Goal: Communication & Community: Answer question/provide support

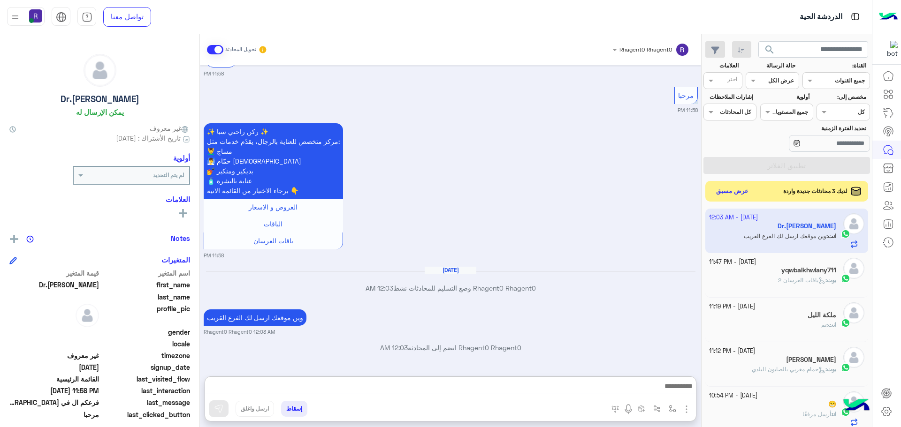
scroll to position [354, 0]
click at [605, 218] on div "[DATE] أهلاً Dr.[PERSON_NAME] 👋 شكرًا لتواصلك مع ركن راحتي! وش حاب نساعدك فيه […" at bounding box center [450, 216] width 501 height 302
click at [727, 190] on button "عرض مسبق" at bounding box center [731, 191] width 39 height 13
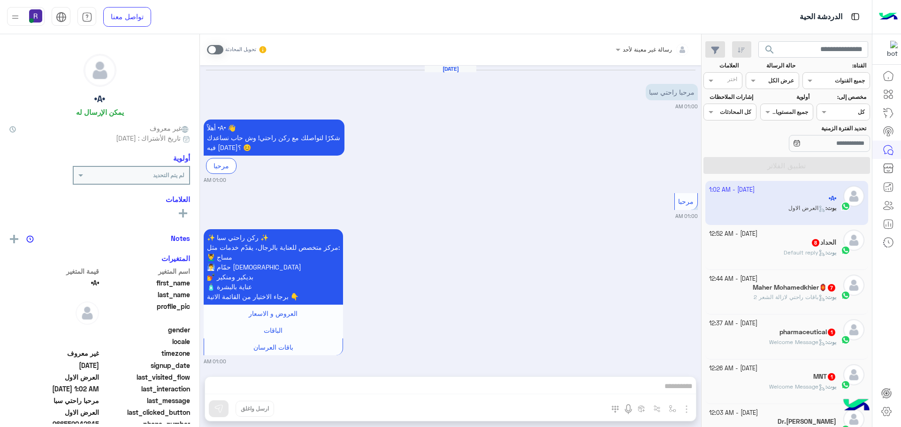
scroll to position [1328, 0]
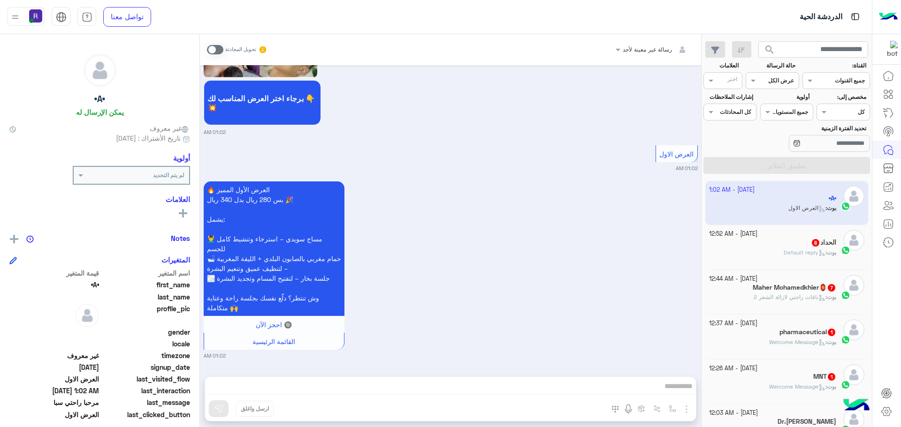
click at [791, 246] on div "الحداد 8" at bounding box center [773, 244] width 128 height 10
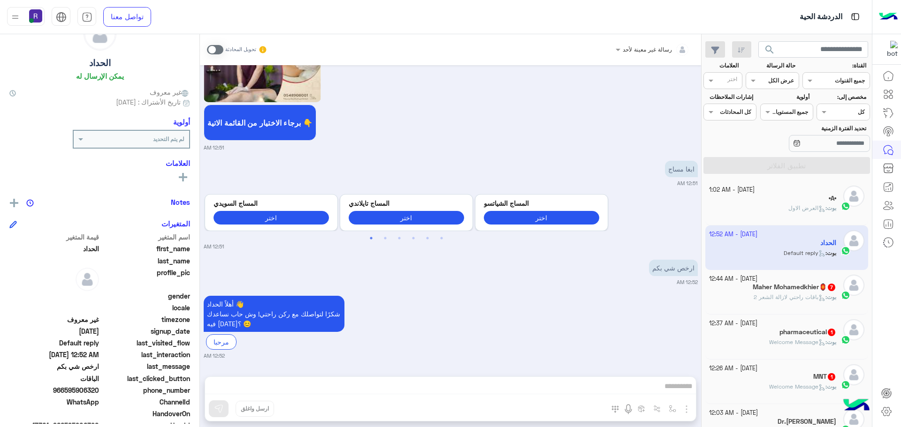
scroll to position [90, 0]
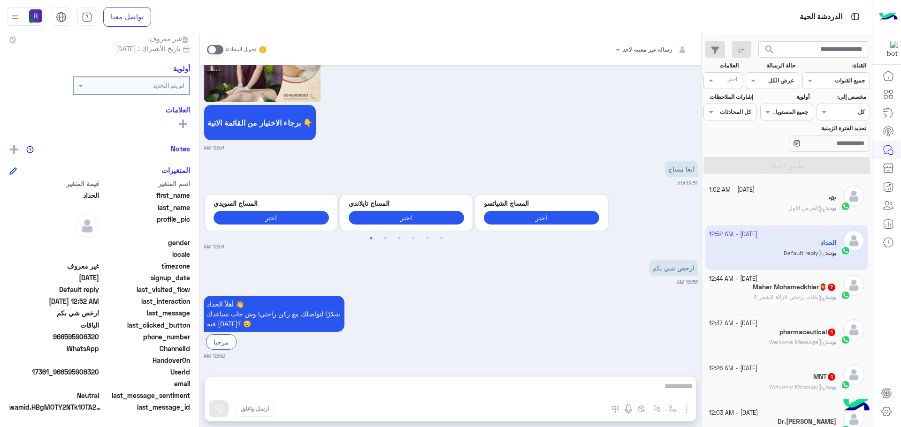
click at [216, 47] on span at bounding box center [215, 49] width 16 height 9
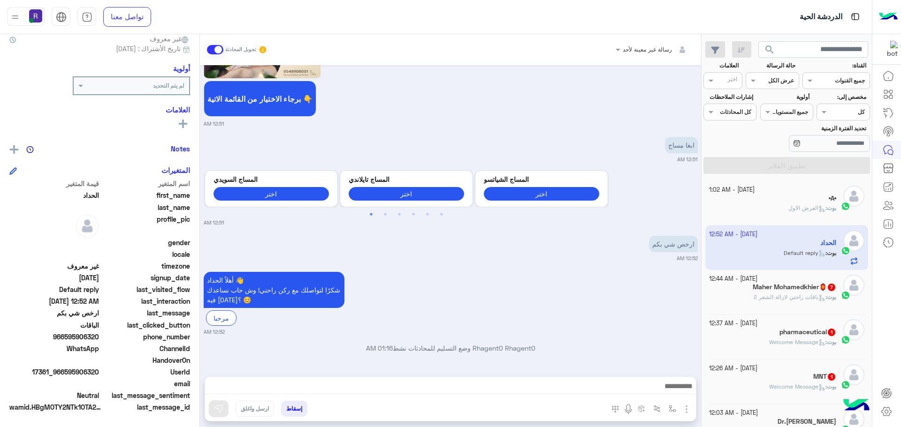
click at [690, 414] on img "button" at bounding box center [686, 409] width 11 height 11
click at [670, 387] on span "الصور" at bounding box center [667, 389] width 17 height 11
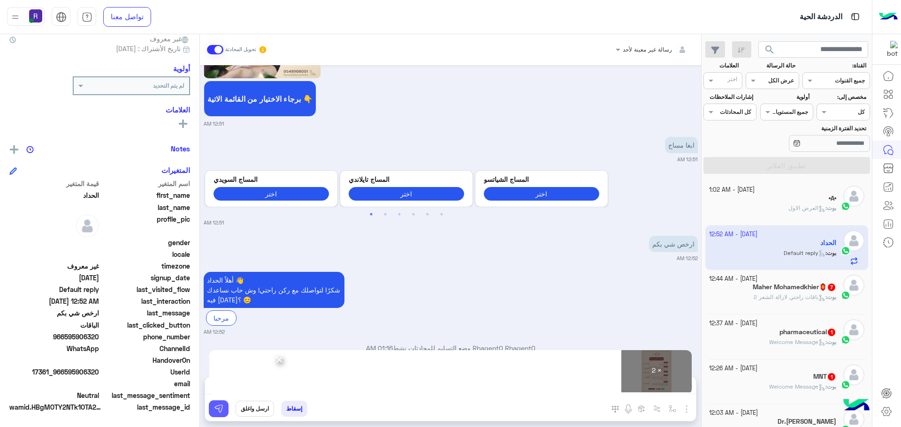
click at [223, 404] on button at bounding box center [219, 409] width 20 height 17
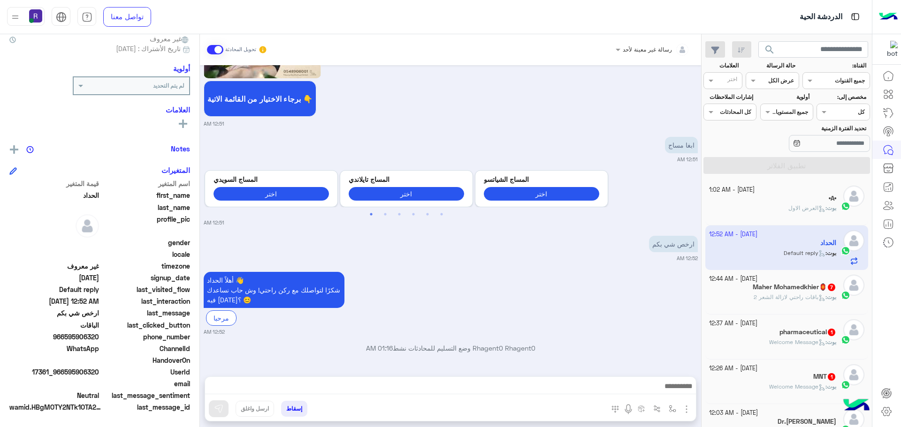
scroll to position [1068, 0]
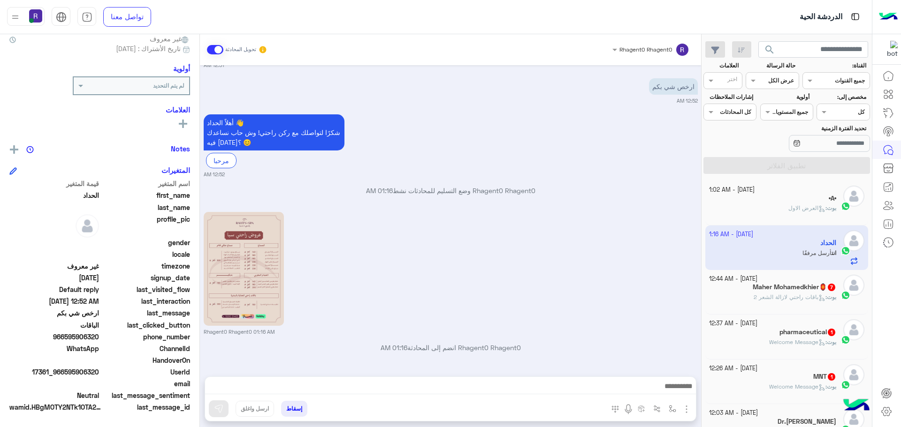
click at [761, 301] on p "بوت : باقات راحتي لازالة الشعر 2" at bounding box center [794, 297] width 83 height 8
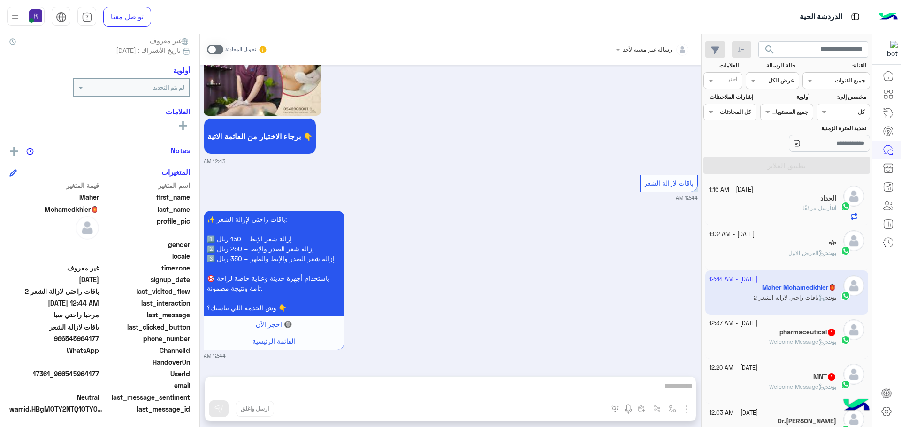
scroll to position [90, 0]
click at [822, 331] on h5 "pharmaceutical 1" at bounding box center [807, 332] width 57 height 8
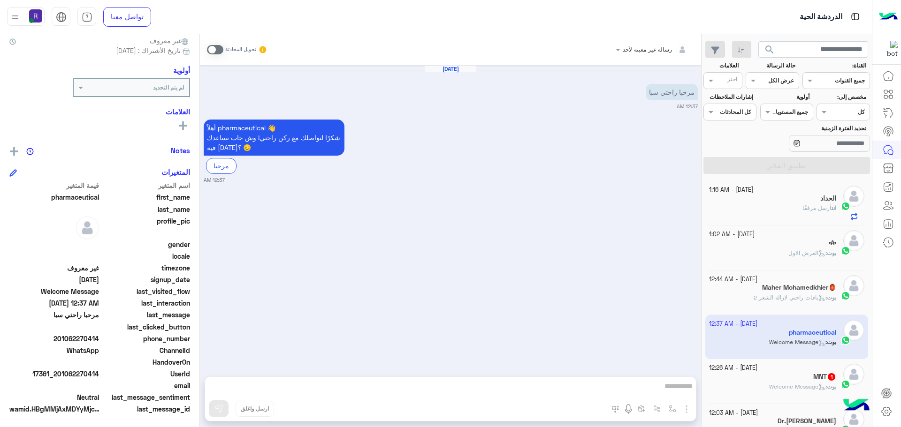
scroll to position [90, 0]
click at [214, 52] on span at bounding box center [215, 49] width 16 height 9
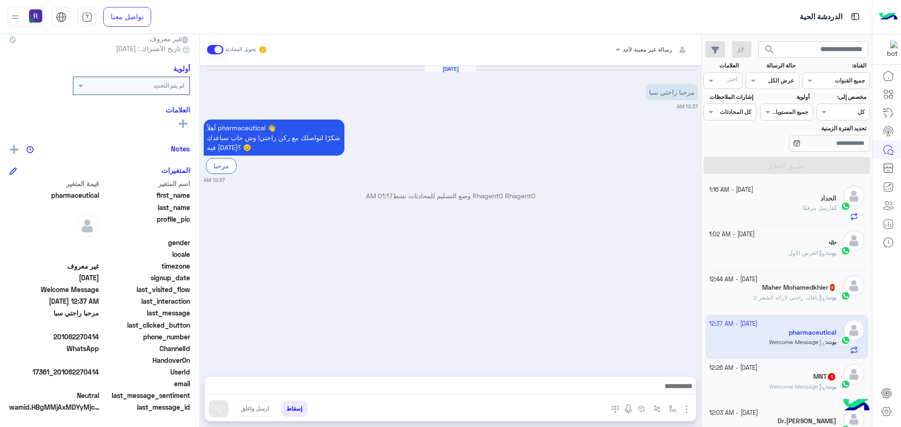
click at [688, 409] on img "button" at bounding box center [686, 409] width 11 height 11
click at [669, 393] on span "الصور" at bounding box center [667, 389] width 17 height 11
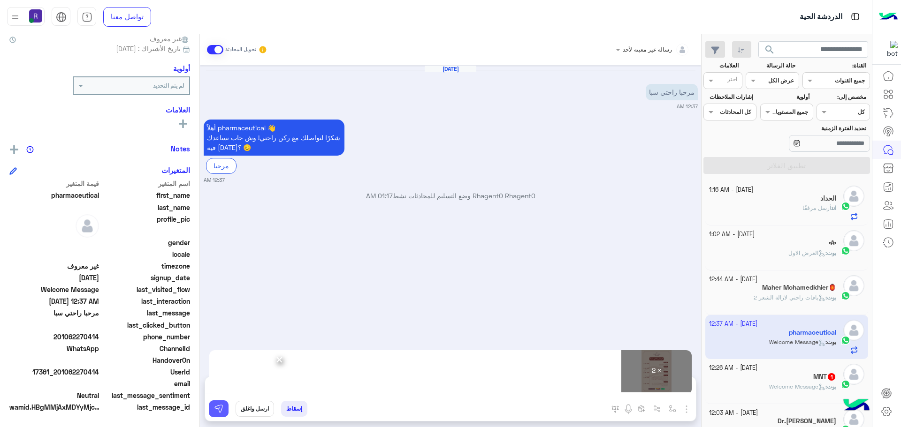
drag, startPoint x: 227, startPoint y: 400, endPoint x: 225, endPoint y: 406, distance: 6.8
click at [227, 400] on div "× 2 × المرفقات الصور أدخل اسم مجموعة الرسائل إسقاط ارسل واغلق" at bounding box center [450, 399] width 492 height 45
click at [225, 406] on button at bounding box center [219, 409] width 20 height 17
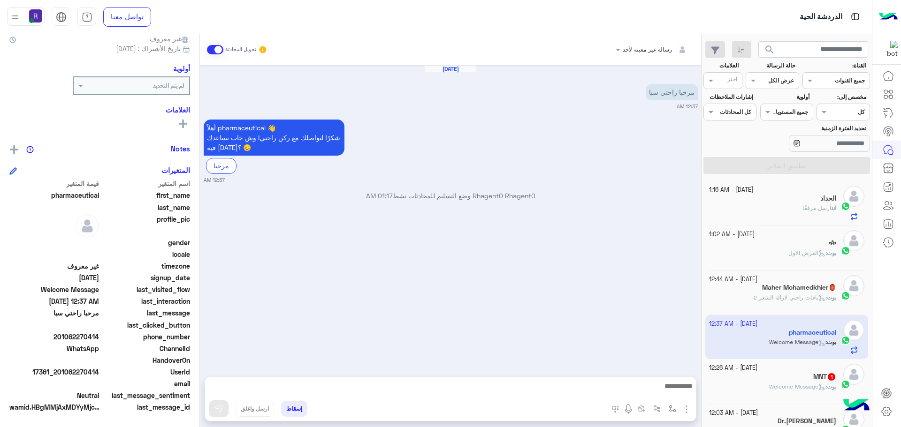
click at [804, 379] on div "MNT 1" at bounding box center [773, 378] width 128 height 10
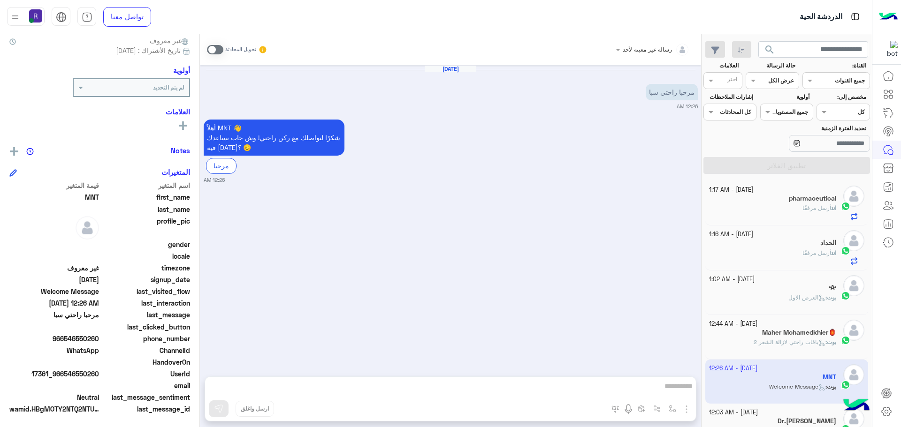
scroll to position [90, 0]
click at [209, 50] on span at bounding box center [215, 49] width 16 height 9
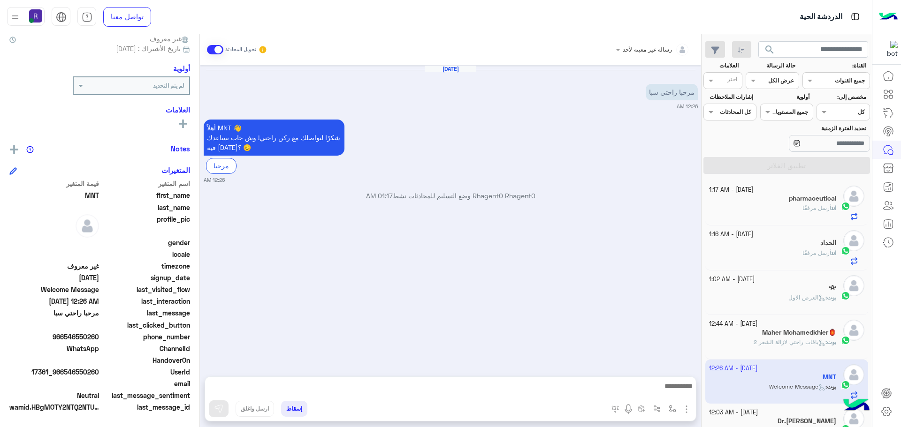
click at [684, 404] on img "button" at bounding box center [686, 409] width 11 height 11
click at [674, 388] on span "الصور" at bounding box center [667, 389] width 17 height 11
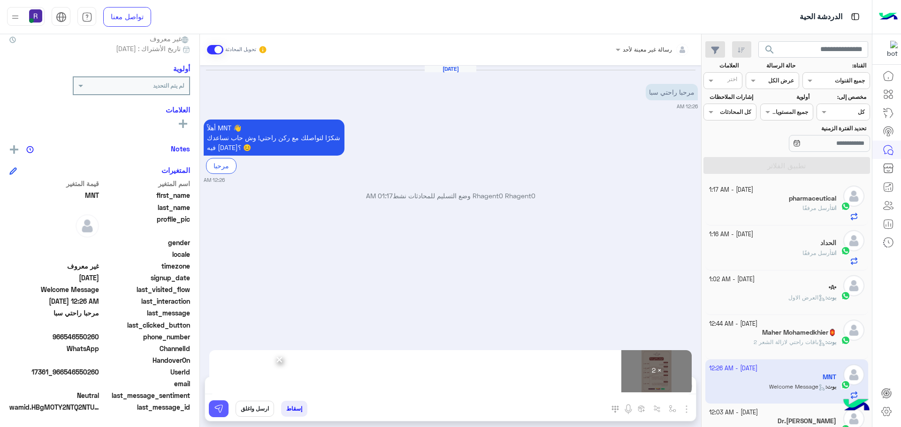
click at [220, 410] on img at bounding box center [218, 408] width 9 height 9
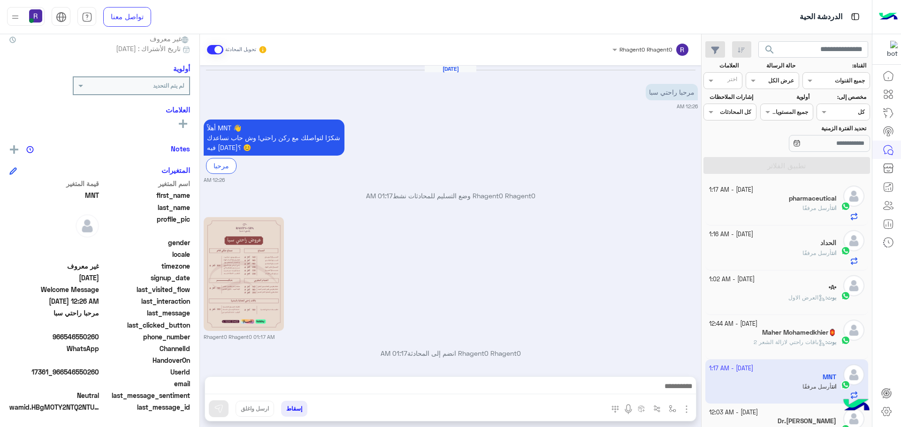
scroll to position [139, 0]
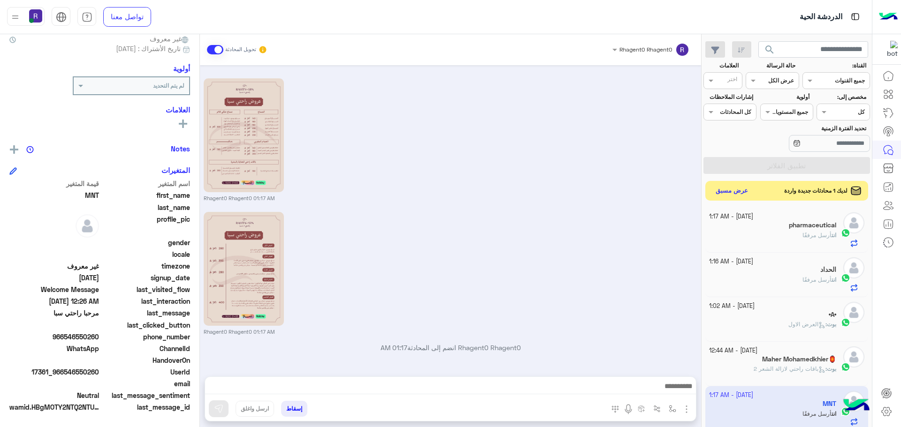
click at [744, 198] on div "لديك 1 محادثات جديدة واردة عرض مسبق" at bounding box center [786, 191] width 163 height 20
click at [748, 191] on button "عرض مسبق" at bounding box center [731, 191] width 39 height 13
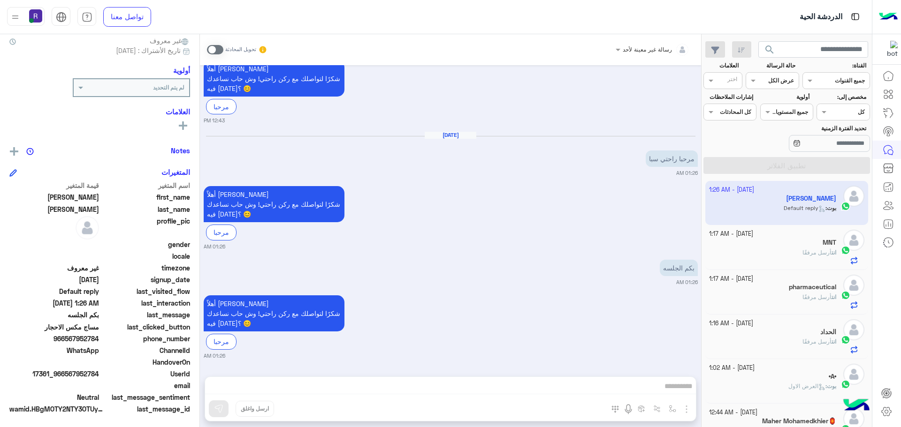
scroll to position [90, 0]
click at [218, 52] on span at bounding box center [215, 49] width 16 height 9
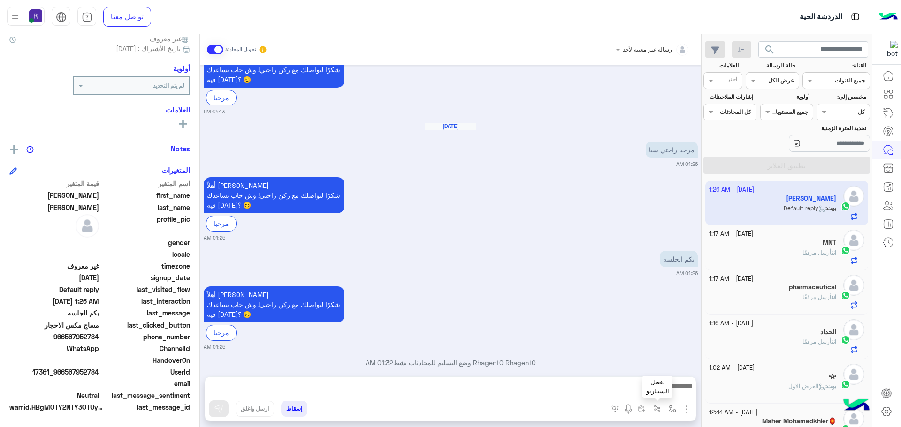
scroll to position [929, 0]
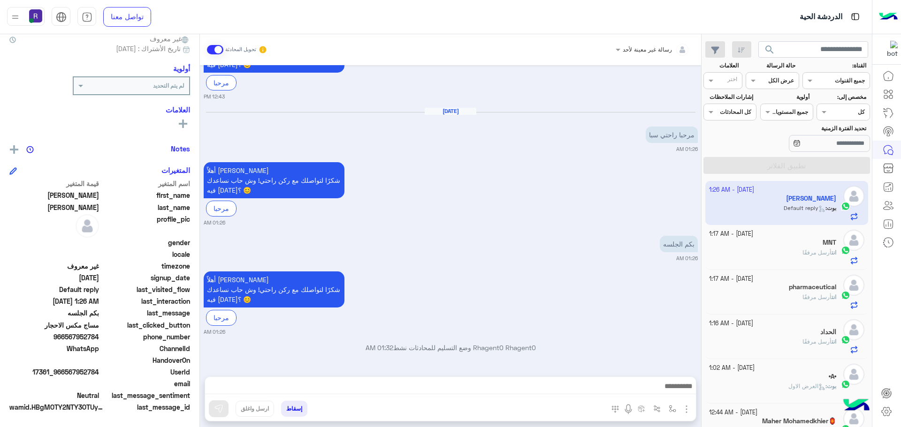
click at [684, 407] on img "button" at bounding box center [686, 409] width 11 height 11
click at [670, 393] on span "الصور" at bounding box center [667, 389] width 17 height 11
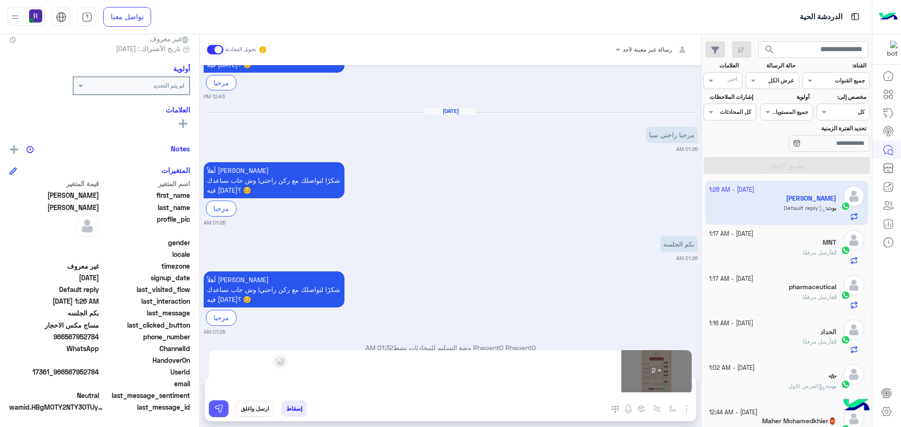
click at [221, 407] on img at bounding box center [218, 408] width 9 height 9
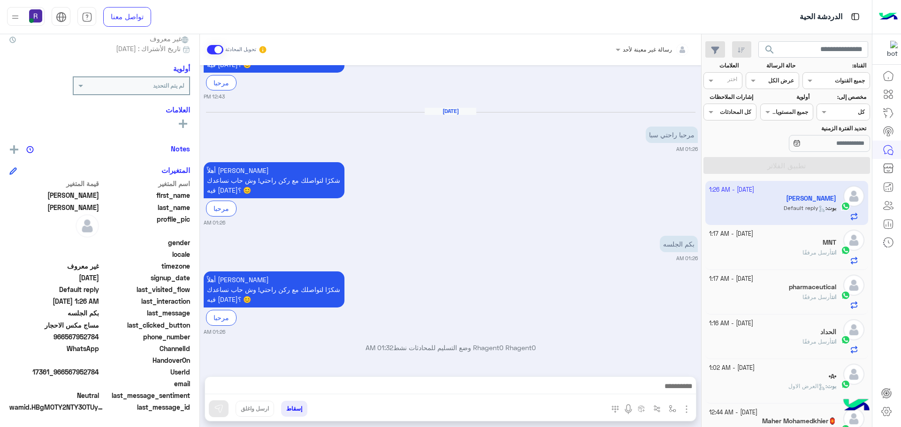
click at [507, 373] on div "رسالة غير معينة لأحد تحويل المحادثة [DATE] مرحبا راحتي سبا 12:41 PM أهلاً [PERS…" at bounding box center [450, 232] width 501 height 397
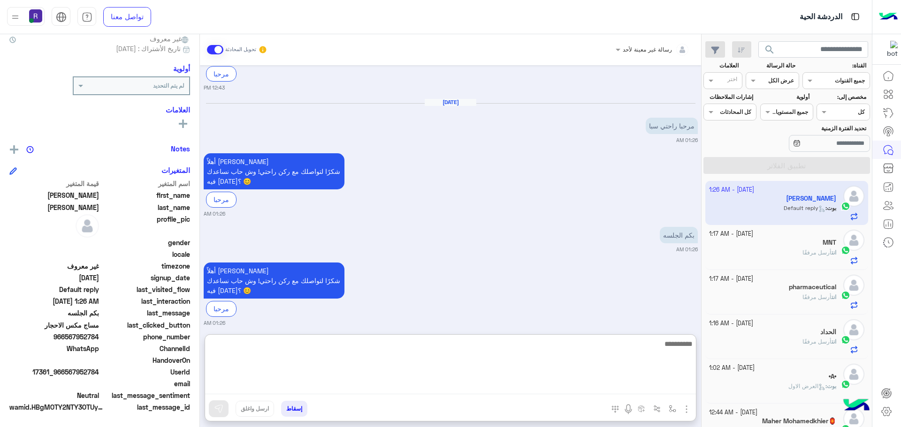
click at [512, 388] on textarea at bounding box center [450, 366] width 491 height 56
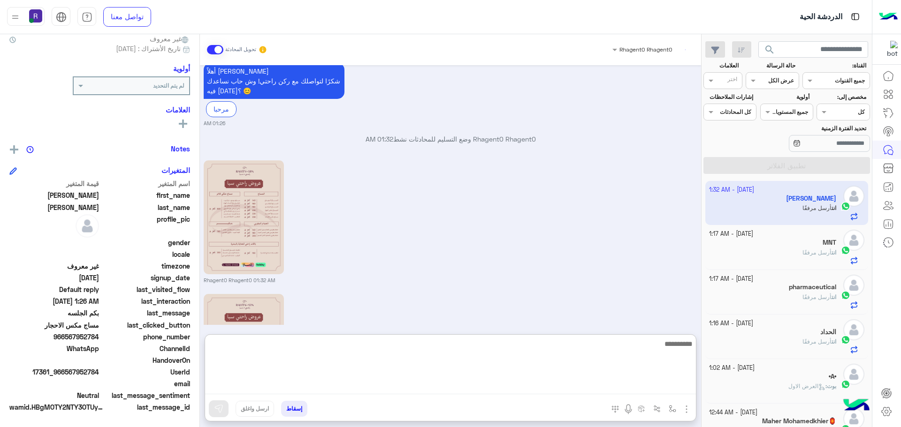
scroll to position [1262, 0]
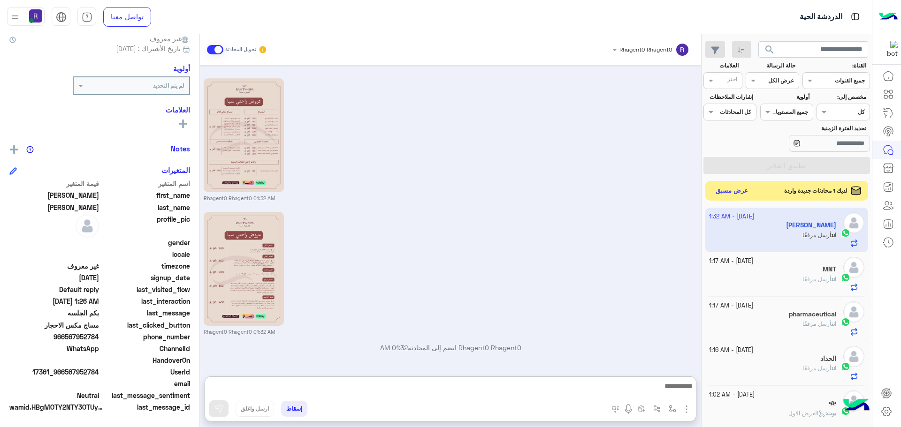
click at [732, 189] on button "عرض مسبق" at bounding box center [731, 191] width 39 height 13
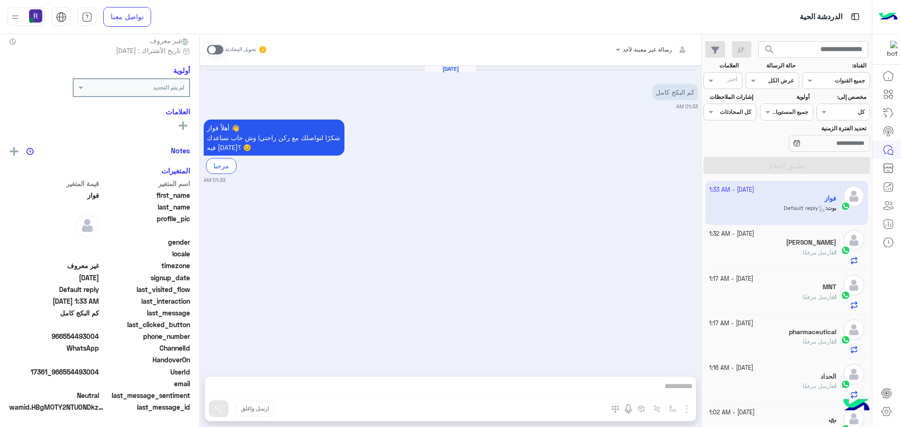
scroll to position [90, 0]
click at [218, 43] on div "تحويل المحادثة" at bounding box center [237, 49] width 61 height 17
click at [218, 47] on span at bounding box center [215, 49] width 16 height 9
click at [686, 414] on div "رسالة غير معينة لأحد تحويل المحادثة [DATE] كم البكج كامل 01:33 AM أهلاً فواز 👋 …" at bounding box center [450, 232] width 501 height 397
click at [684, 406] on img "button" at bounding box center [686, 409] width 11 height 11
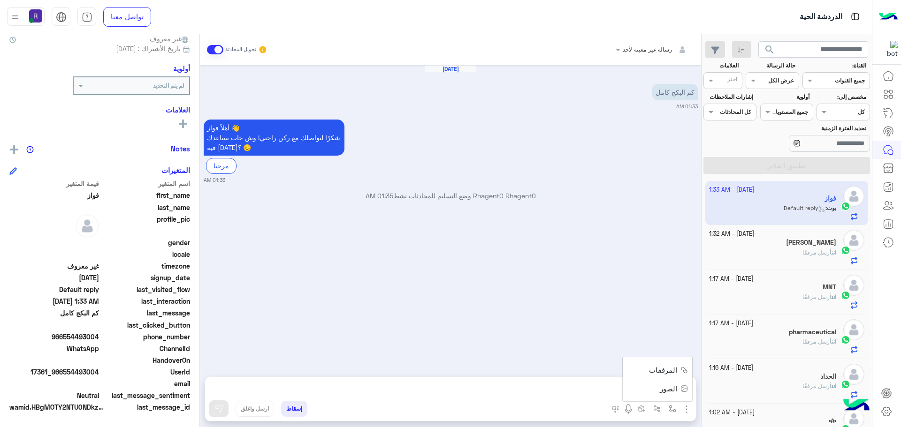
click at [669, 390] on span "الصور" at bounding box center [667, 389] width 17 height 11
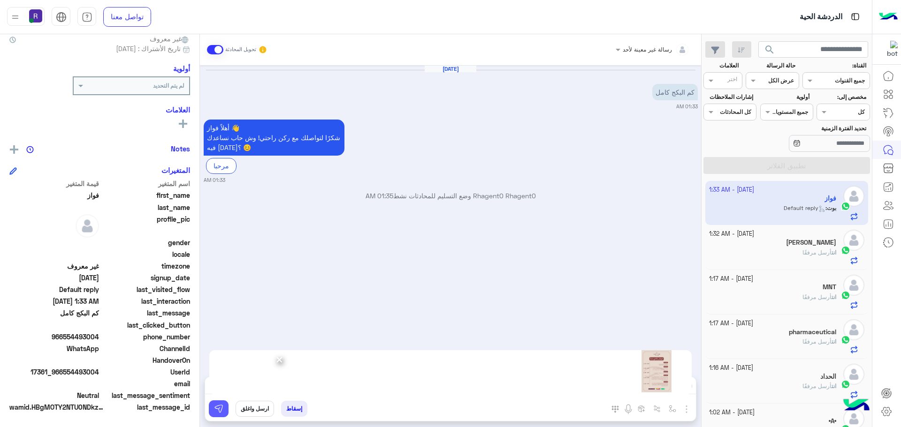
drag, startPoint x: 219, startPoint y: 408, endPoint x: 231, endPoint y: 405, distance: 12.0
click at [219, 408] on img at bounding box center [218, 408] width 9 height 9
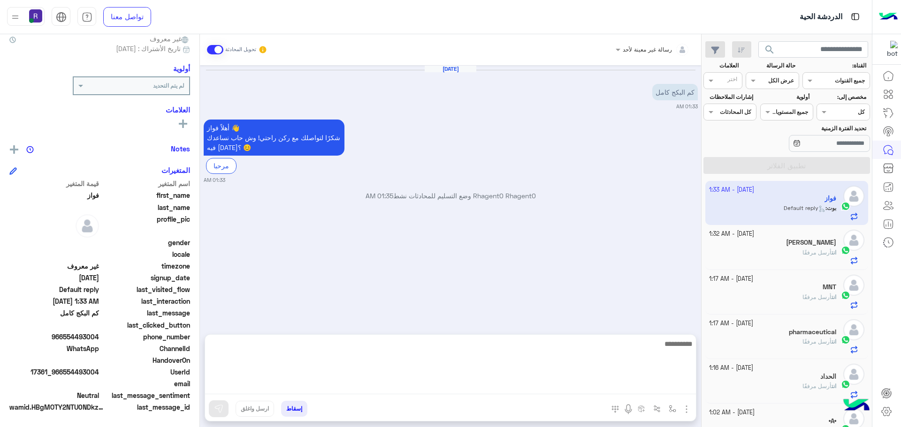
click at [576, 381] on textarea at bounding box center [450, 366] width 491 height 56
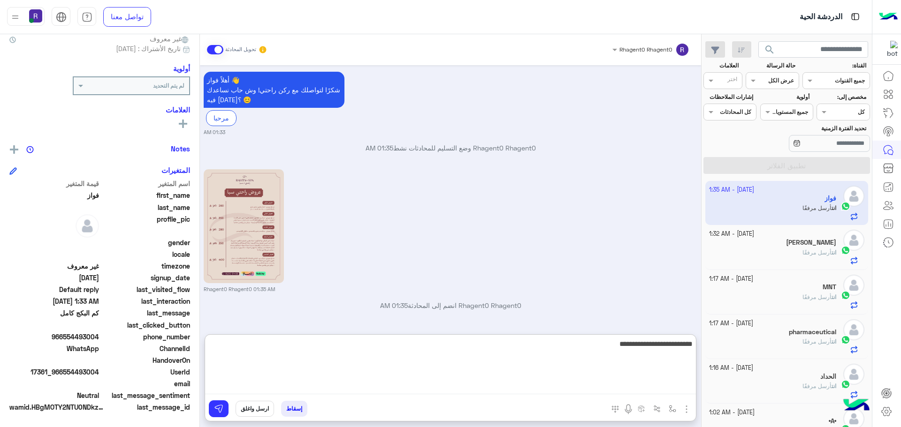
type textarea "**********"
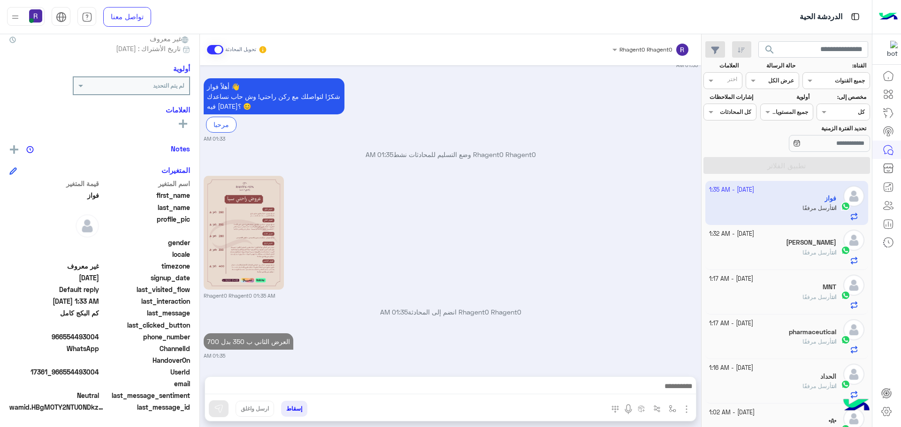
click at [683, 407] on img "button" at bounding box center [686, 409] width 11 height 11
click at [671, 394] on span "الصور" at bounding box center [667, 389] width 17 height 11
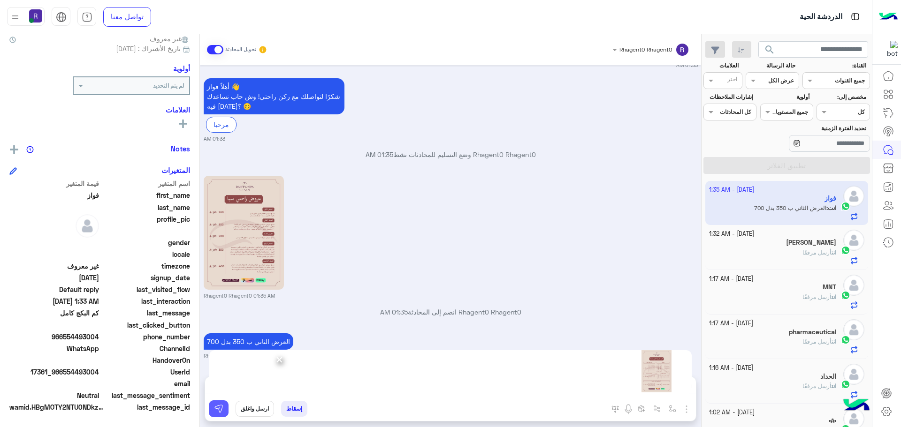
click at [222, 405] on img at bounding box center [218, 408] width 9 height 9
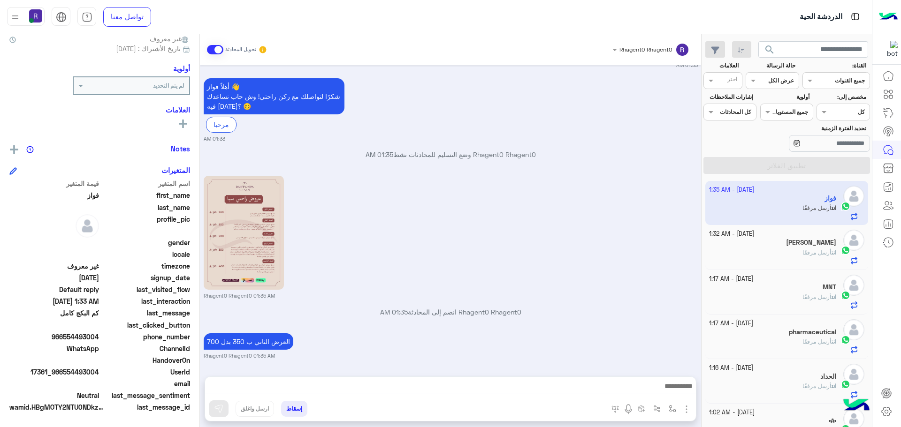
scroll to position [174, 0]
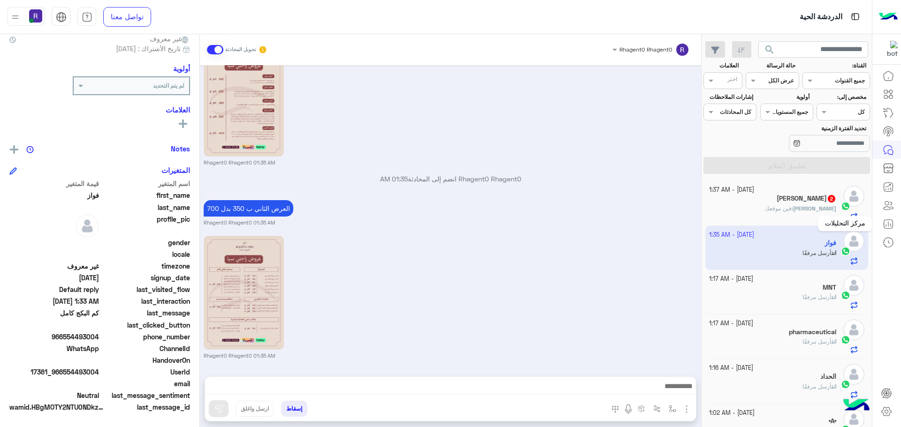
click at [854, 212] on mat-tooltip-component "مركز التحليلات" at bounding box center [845, 224] width 54 height 28
click at [827, 205] on span "[PERSON_NAME]" at bounding box center [814, 208] width 43 height 7
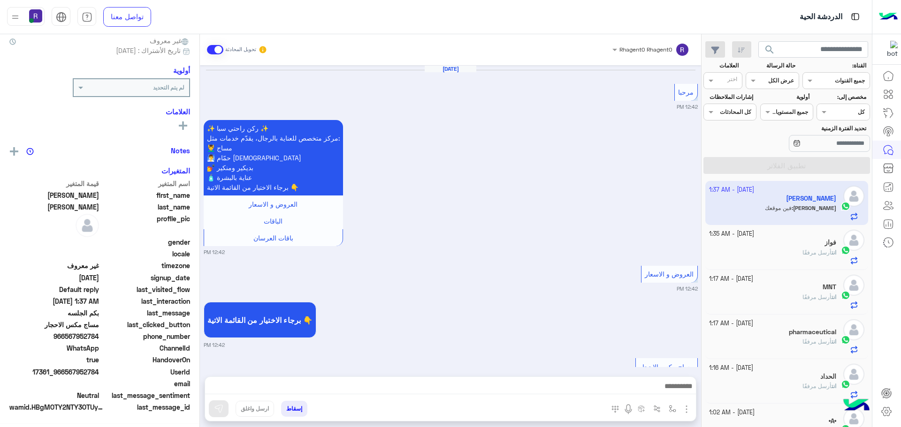
scroll to position [1073, 0]
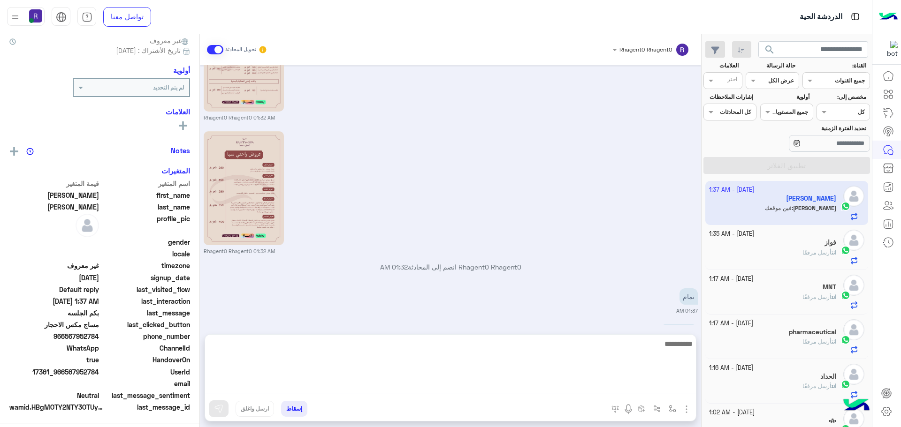
click at [517, 382] on textarea at bounding box center [450, 366] width 491 height 56
paste textarea "**********"
type textarea "**********"
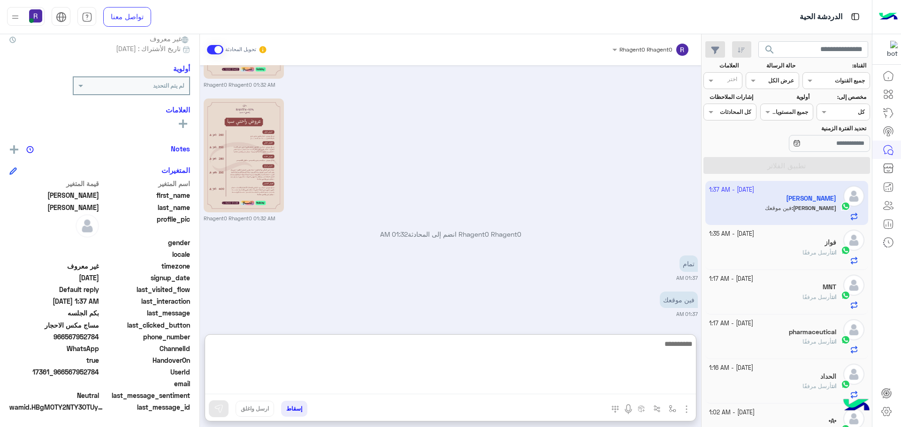
scroll to position [1114, 0]
type textarea "**********"
click at [674, 348] on textarea "**********" at bounding box center [450, 366] width 491 height 56
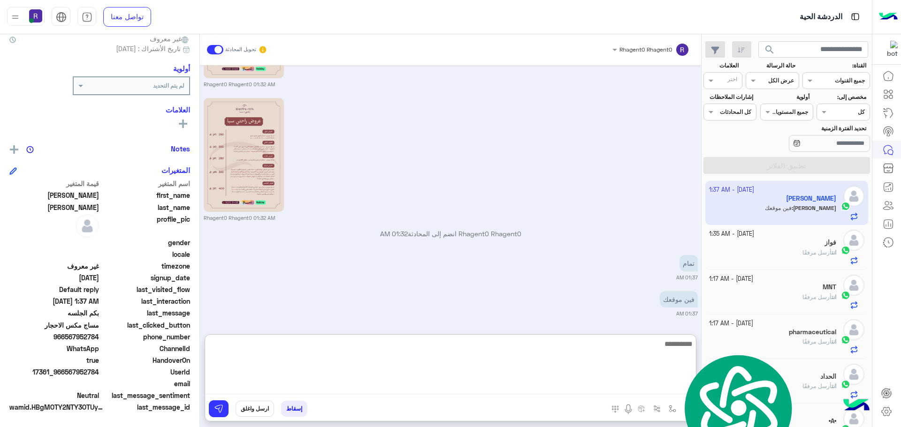
scroll to position [1151, 0]
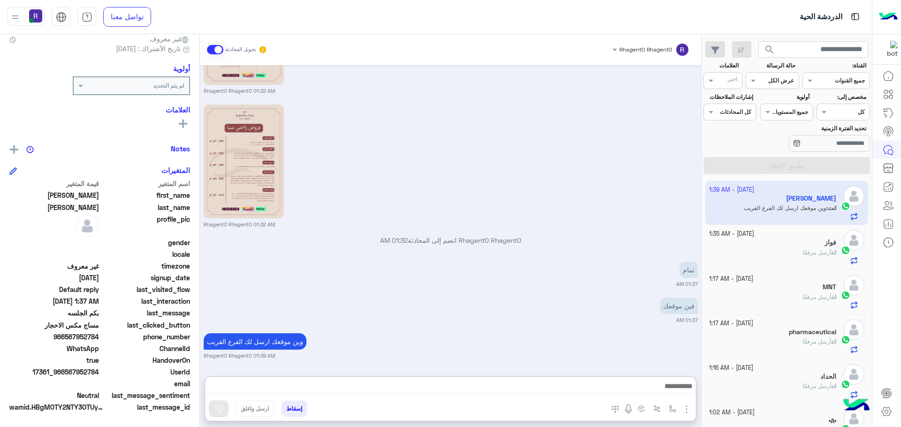
click at [607, 235] on div "Rhagent0 Rhagent0 انضم إلى المحادثة 01:32 AM" at bounding box center [451, 243] width 494 height 17
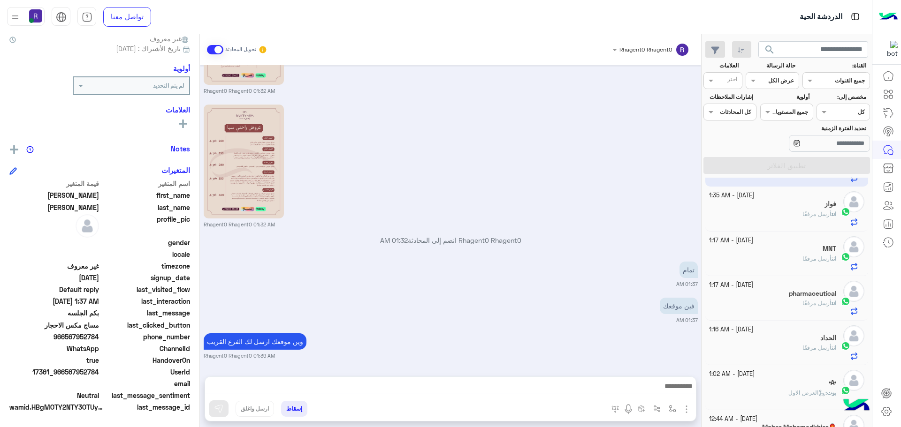
scroll to position [16, 0]
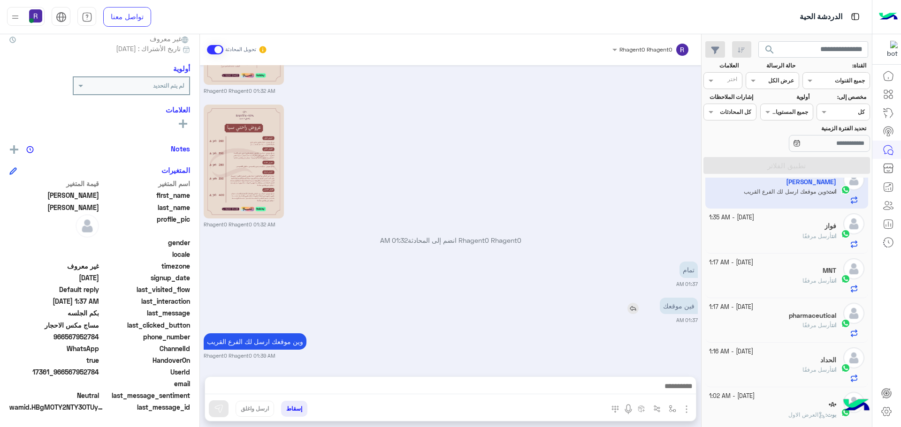
click at [609, 310] on div "فين موقعك" at bounding box center [651, 306] width 91 height 16
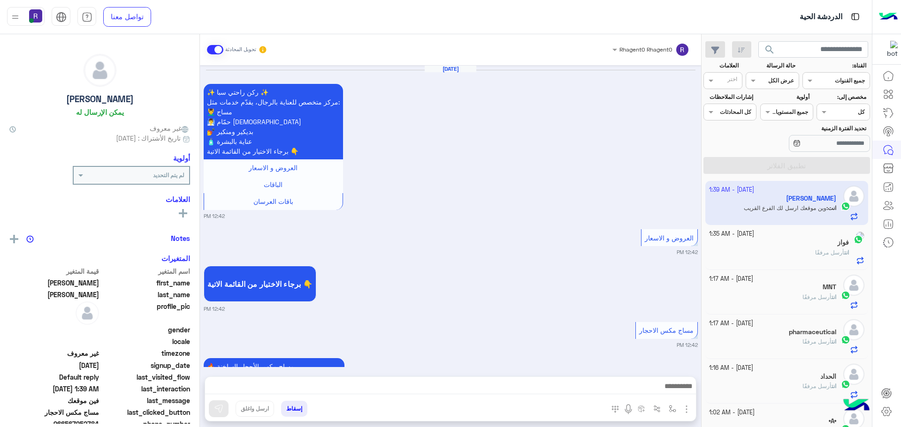
scroll to position [1072, 0]
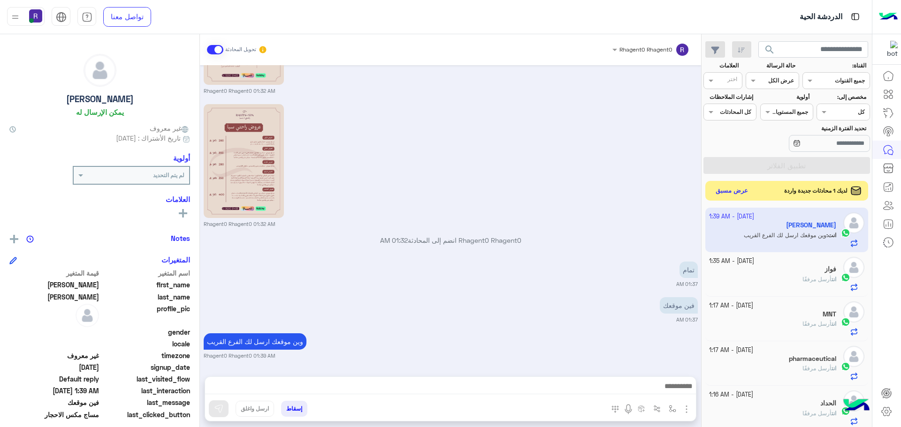
click at [722, 186] on button "عرض مسبق" at bounding box center [731, 191] width 39 height 13
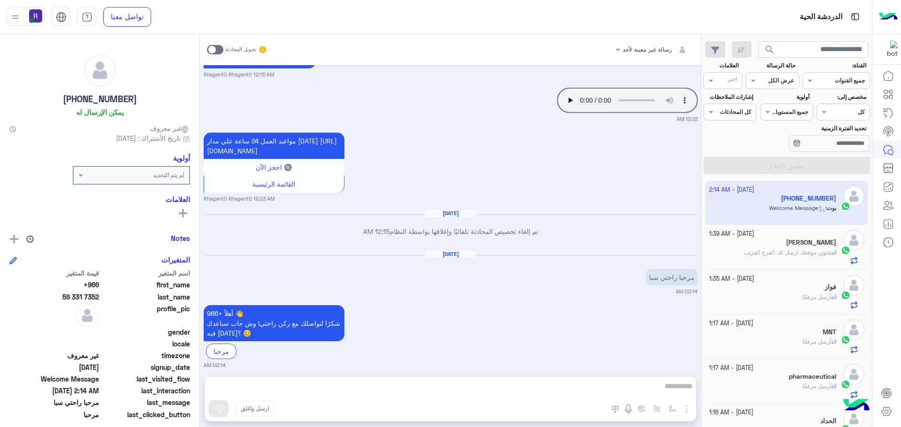
scroll to position [1036, 0]
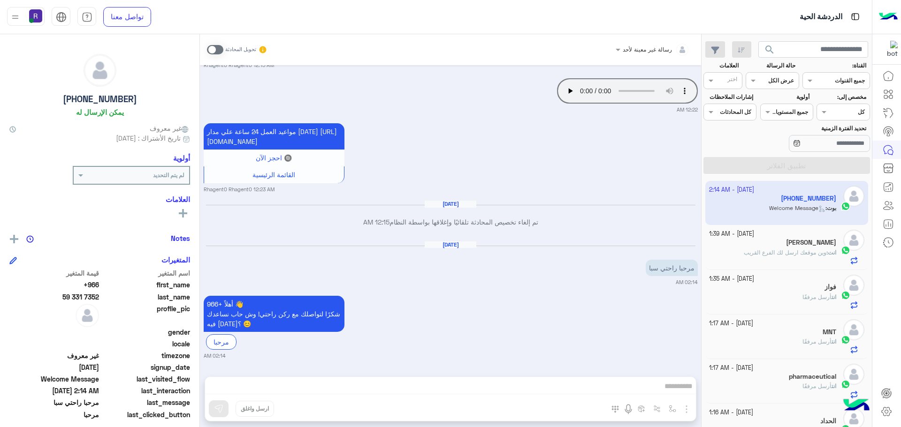
click at [212, 49] on span at bounding box center [215, 49] width 16 height 9
click at [565, 379] on div "رسالة غير معينة لأحد تحويل المحادثة Sep 14, 2025 أهلاً +966 👋 شكرًا لتواصلك مع …" at bounding box center [450, 232] width 501 height 397
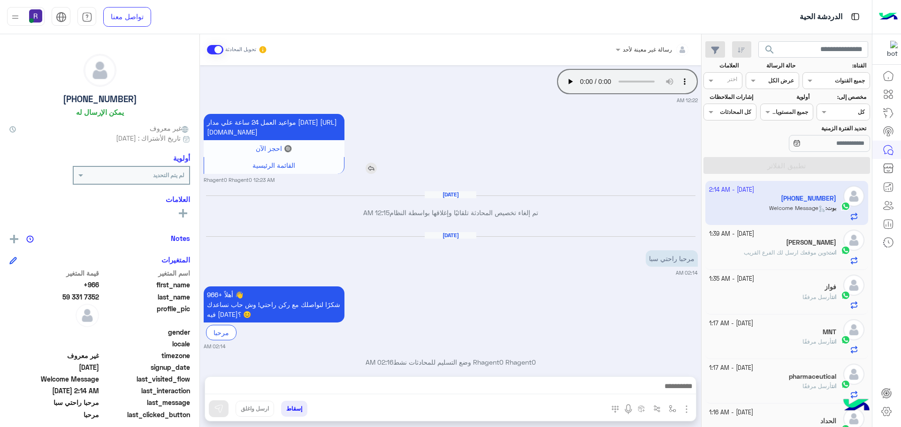
scroll to position [1060, 0]
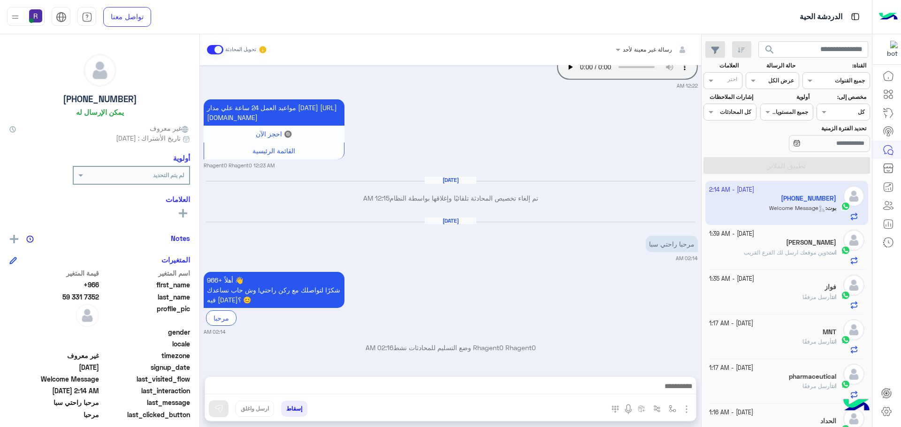
click at [217, 50] on span at bounding box center [215, 49] width 16 height 9
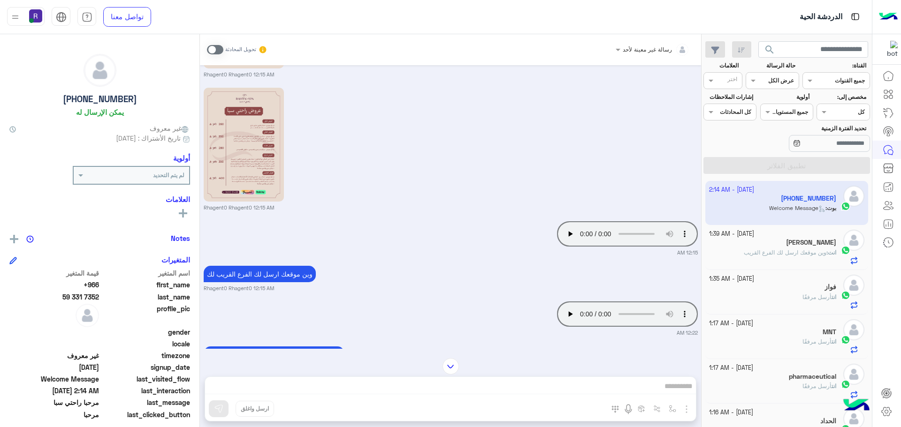
scroll to position [757, 0]
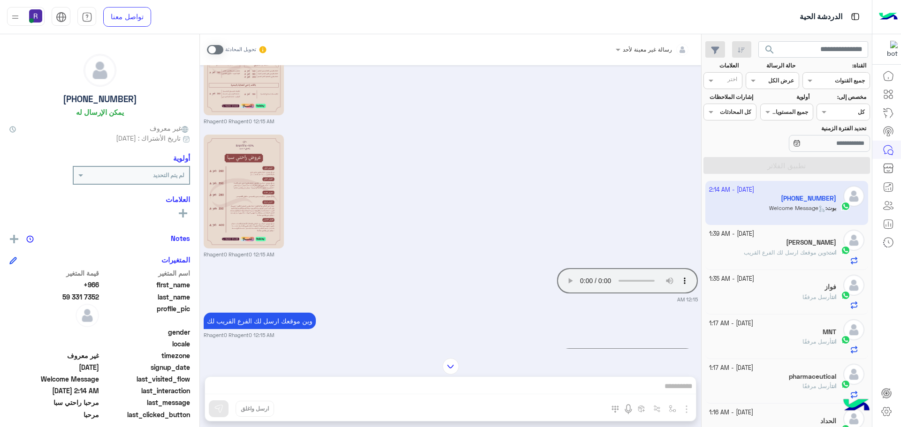
click at [600, 388] on div "رسالة غير معينة لأحد تحويل المحادثة Sep 14, 2025 أهلاً +966 👋 شكرًا لتواصلك مع …" at bounding box center [450, 232] width 501 height 397
click at [593, 385] on div "رسالة غير معينة لأحد تحويل المحادثة Sep 14, 2025 أهلاً +966 👋 شكرًا لتواصلك مع …" at bounding box center [450, 232] width 501 height 397
click at [210, 46] on span at bounding box center [215, 49] width 16 height 9
click at [217, 47] on span at bounding box center [215, 49] width 16 height 9
click at [576, 389] on div "رسالة غير معينة لأحد تحويل المحادثة Sep 14, 2025 أهلاً +966 👋 شكرًا لتواصلك مع …" at bounding box center [450, 232] width 501 height 397
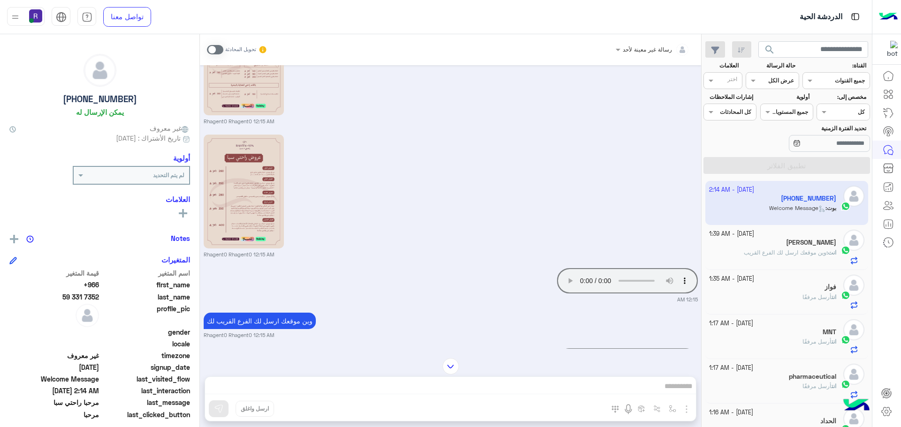
scroll to position [1133, 0]
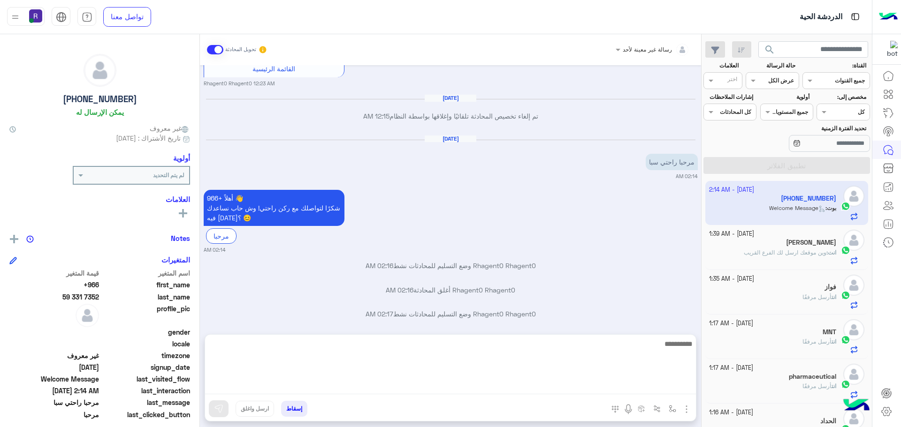
click at [576, 388] on textarea at bounding box center [450, 366] width 491 height 56
type textarea "****"
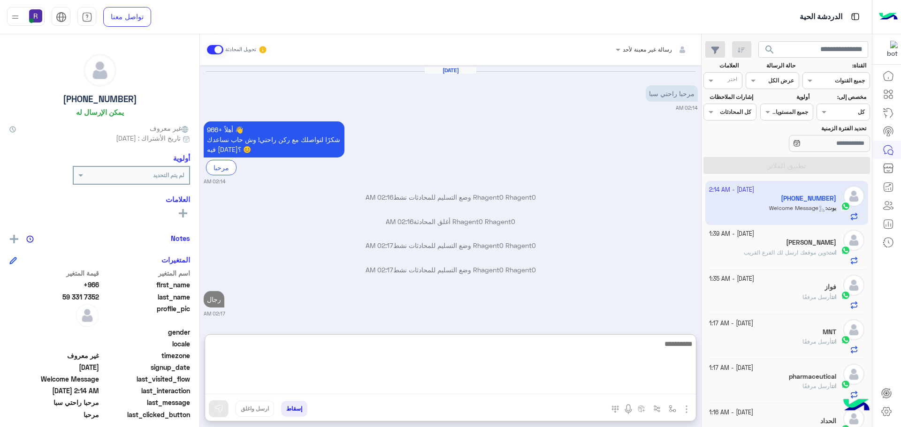
type textarea "*"
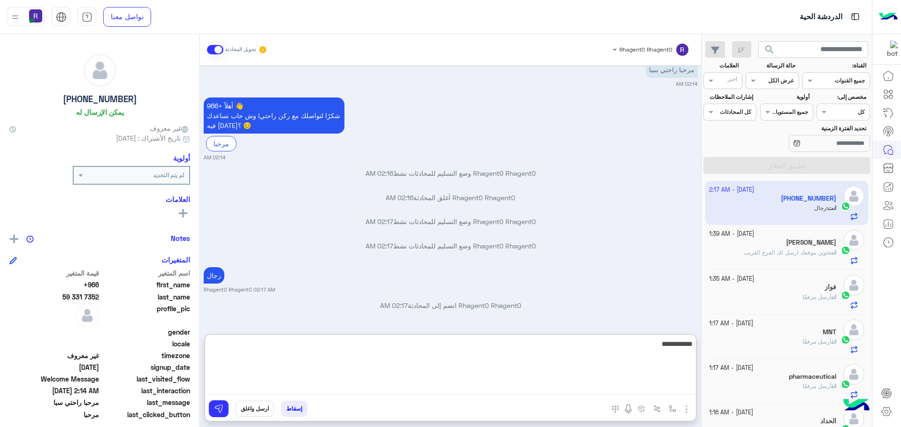
type textarea "*********"
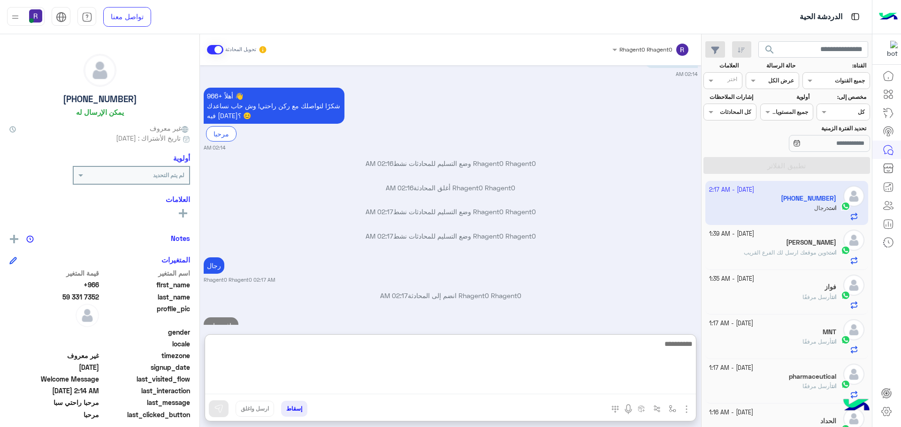
scroll to position [1271, 0]
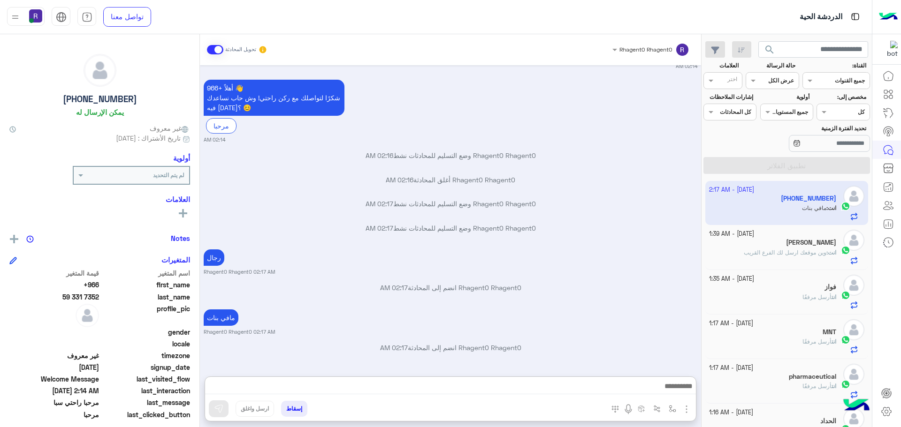
click at [495, 223] on p "Rhagent0 Rhagent0 وضع التسليم للمحادثات نشط 02:17 AM" at bounding box center [451, 228] width 494 height 10
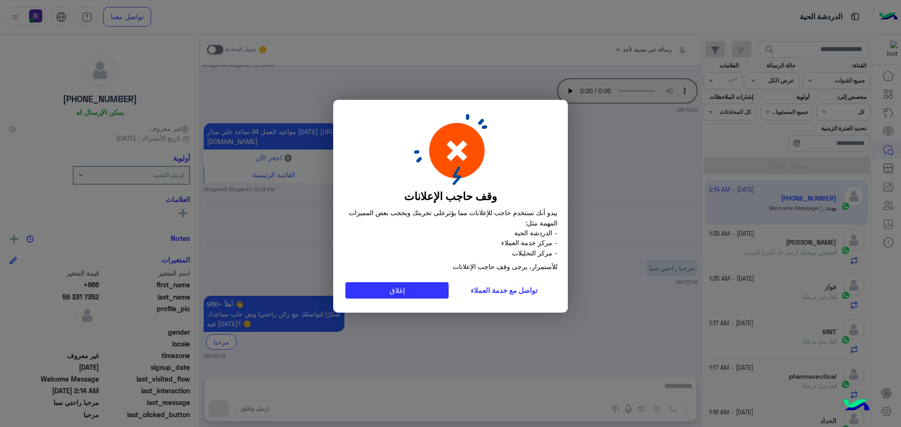
scroll to position [354, 0]
click at [401, 296] on button "إغلاق" at bounding box center [396, 290] width 103 height 17
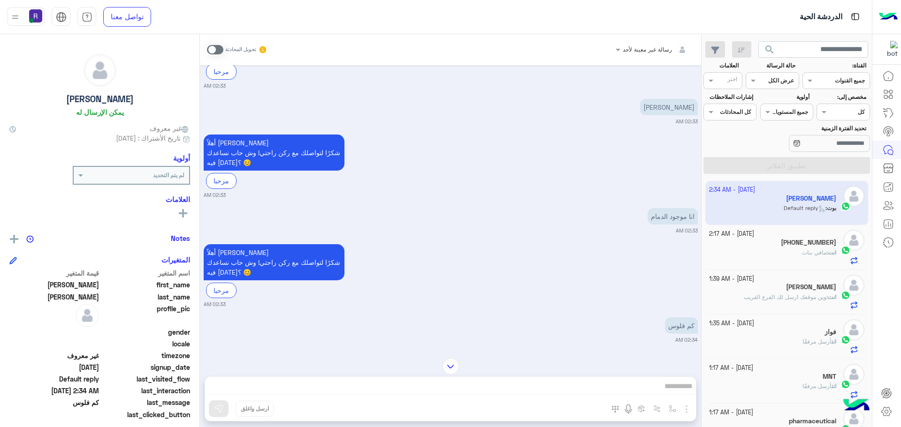
scroll to position [1096, 0]
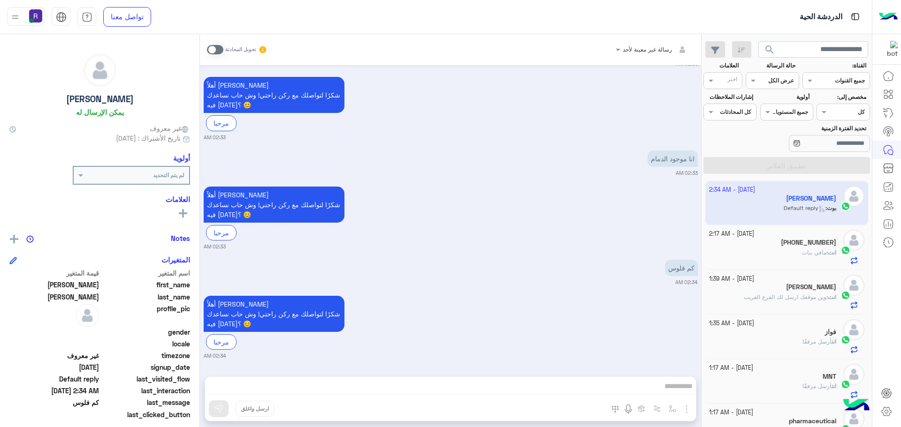
click at [209, 47] on span at bounding box center [215, 49] width 16 height 9
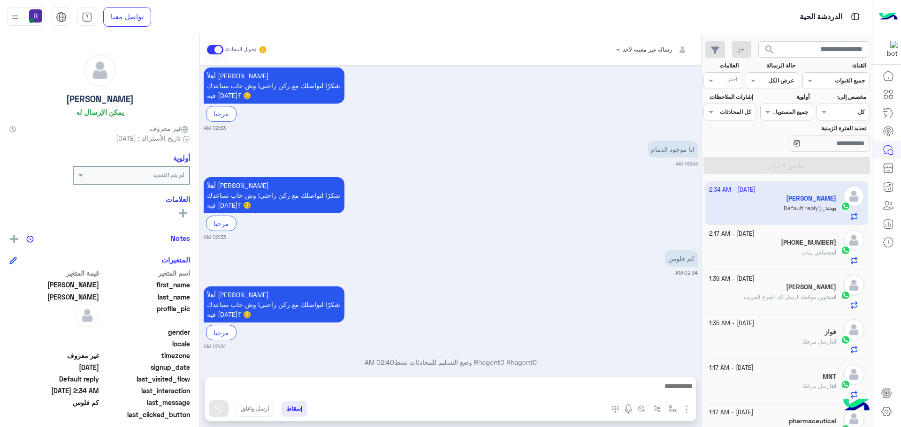
scroll to position [1120, 0]
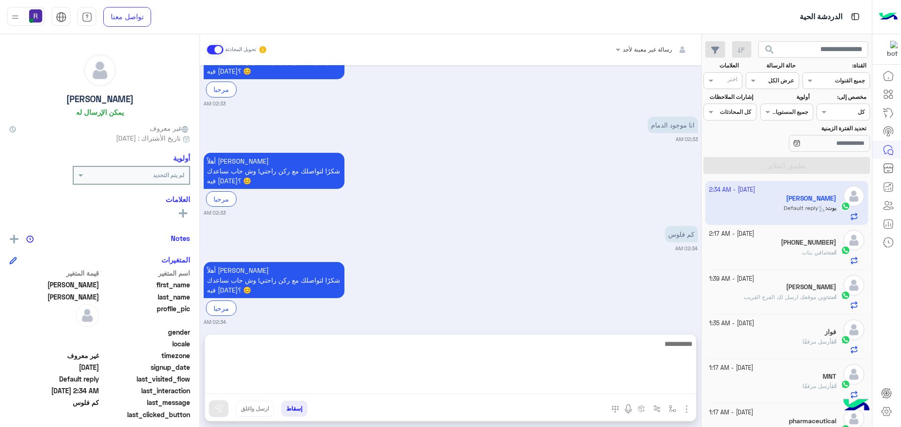
click at [552, 386] on textarea at bounding box center [450, 366] width 491 height 56
type textarea "**********"
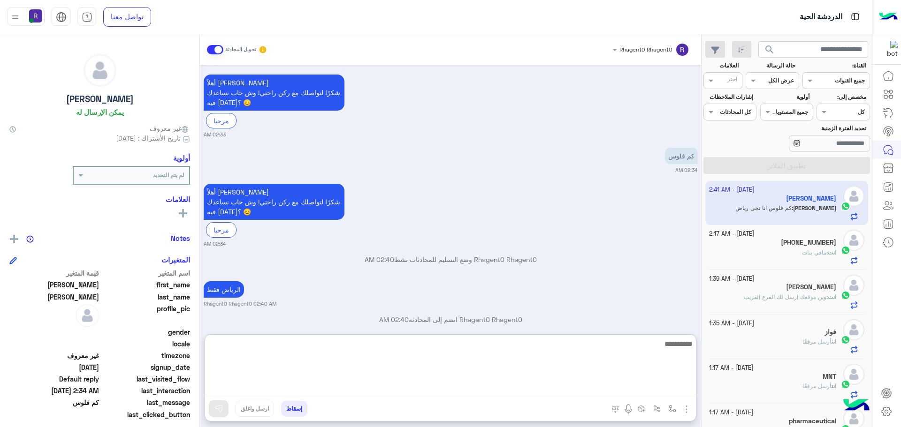
scroll to position [1294, 0]
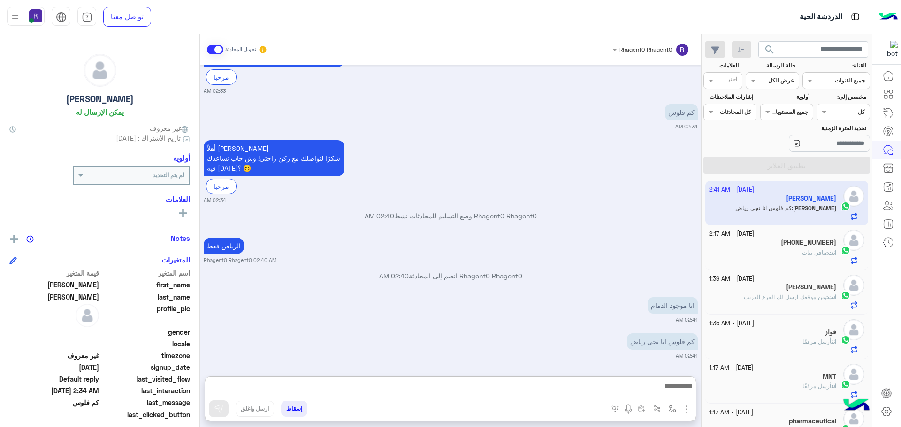
click at [683, 408] on img "button" at bounding box center [686, 409] width 11 height 11
click at [656, 384] on button "الصور" at bounding box center [672, 388] width 40 height 19
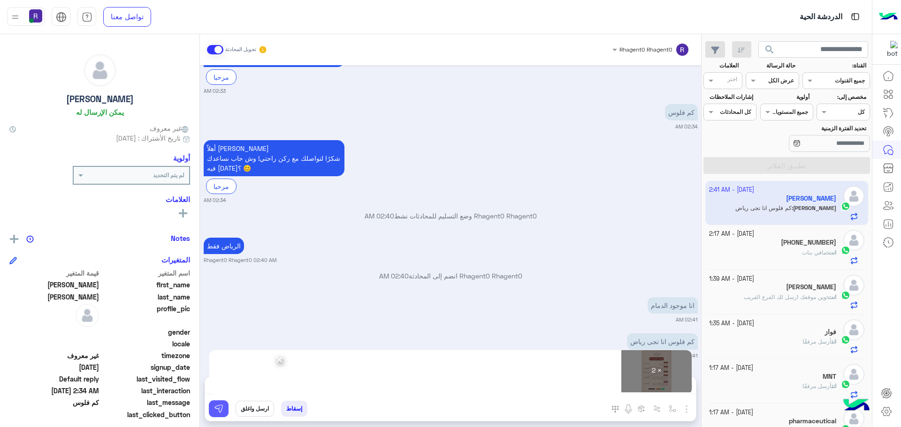
click at [218, 408] on img at bounding box center [218, 408] width 9 height 9
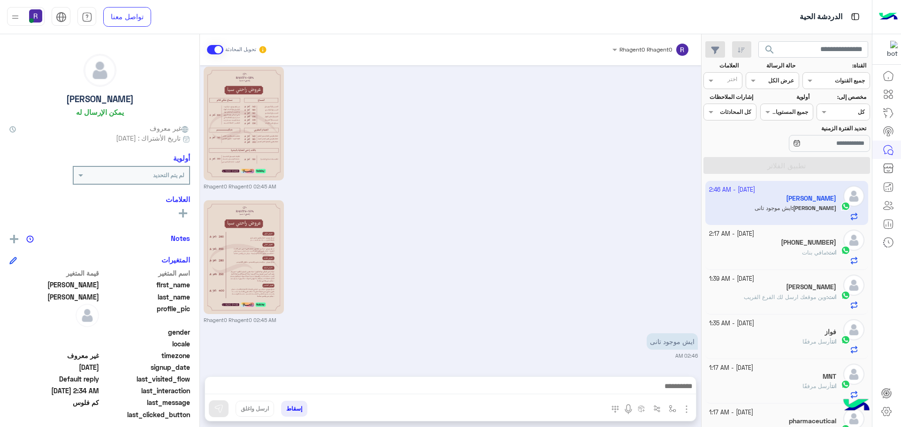
scroll to position [1554, 0]
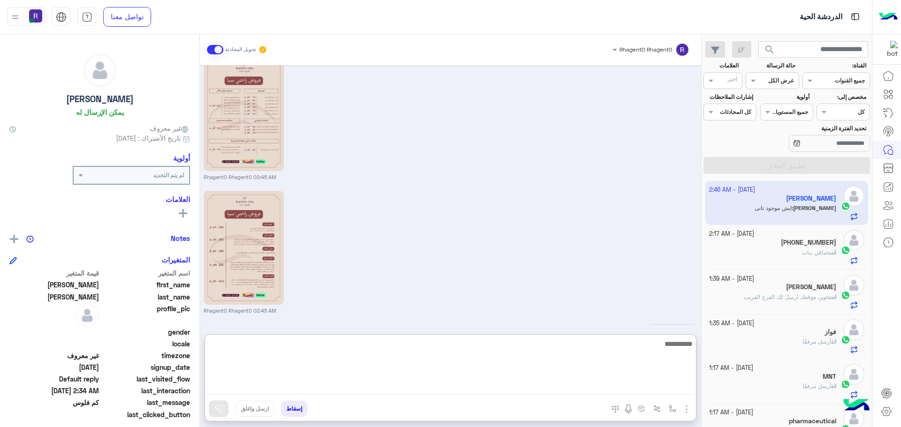
click at [591, 382] on textarea at bounding box center [450, 366] width 491 height 56
type textarea "**********"
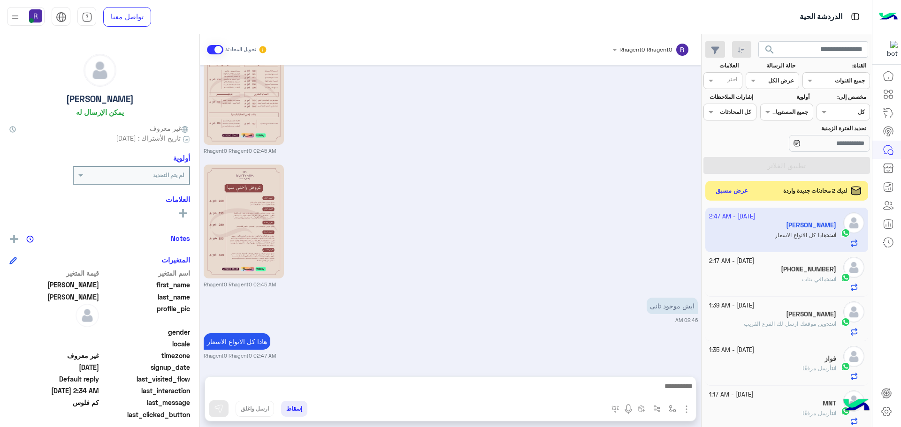
click at [740, 194] on button "عرض مسبق" at bounding box center [731, 191] width 39 height 13
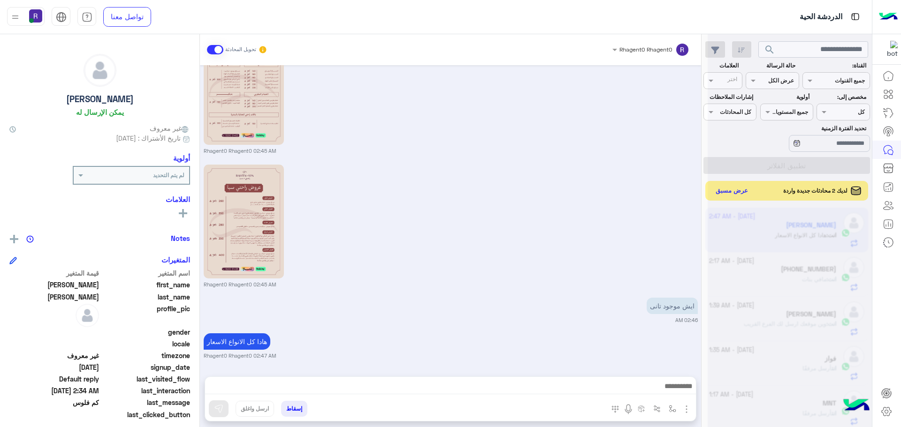
scroll to position [1590, 0]
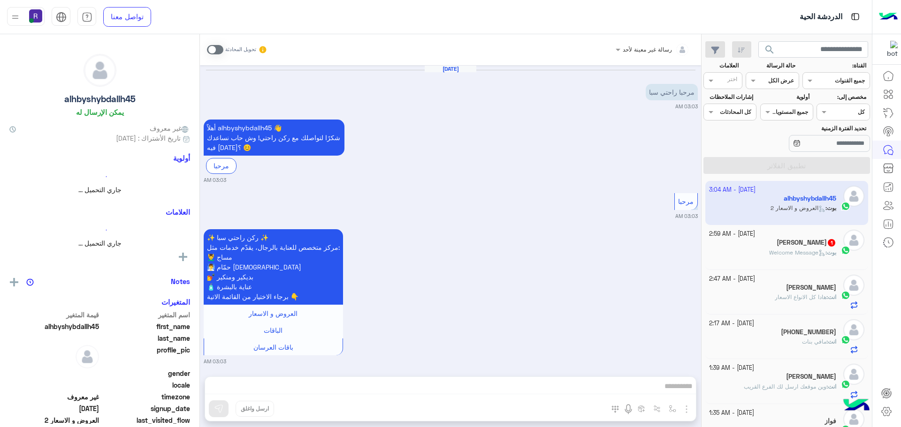
scroll to position [107, 0]
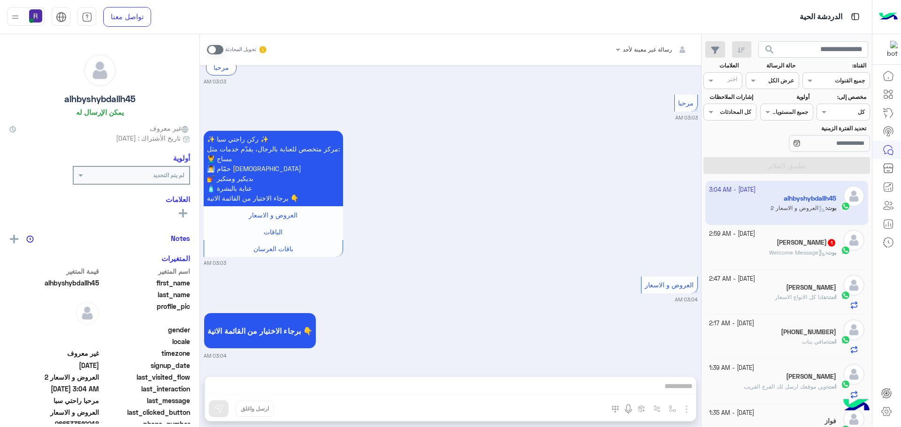
click at [814, 244] on h5 "Mahmoud Mohamed 1" at bounding box center [806, 243] width 60 height 8
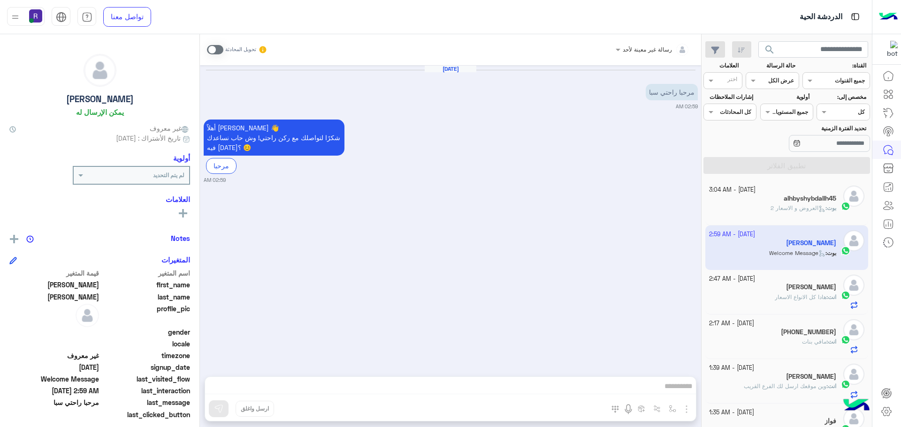
click at [215, 45] on span at bounding box center [215, 49] width 16 height 9
click at [686, 414] on img "button" at bounding box center [686, 409] width 11 height 11
click at [675, 380] on button "الصور" at bounding box center [672, 388] width 40 height 19
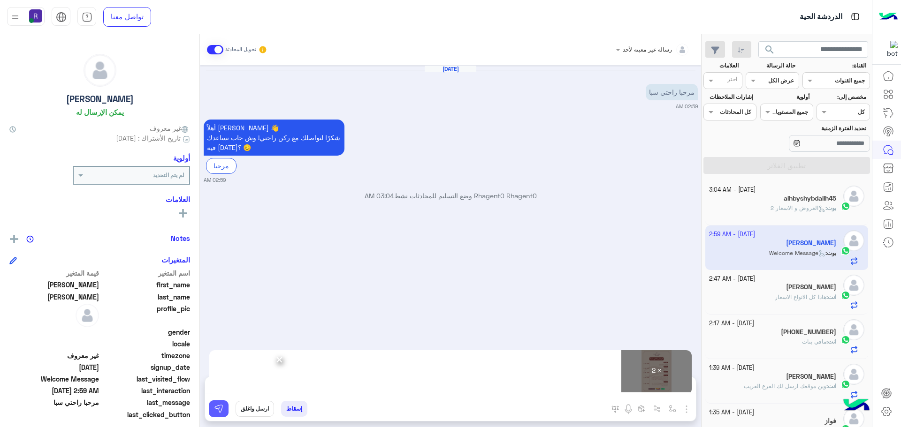
click at [214, 409] on img at bounding box center [218, 408] width 9 height 9
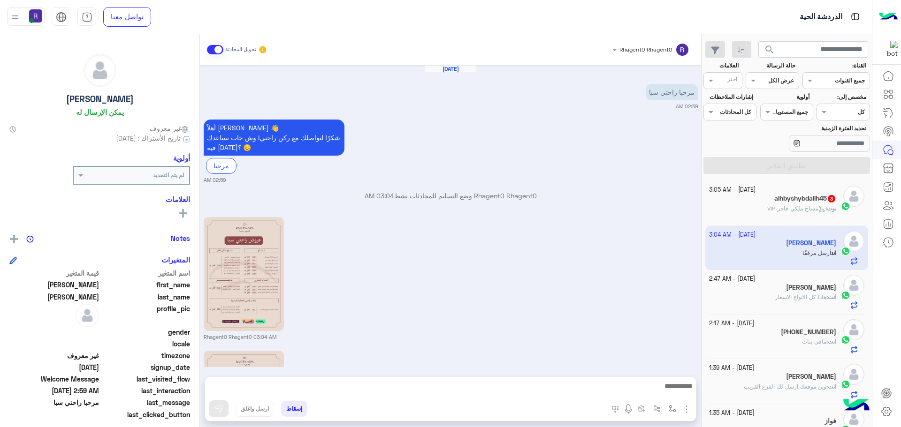
scroll to position [139, 0]
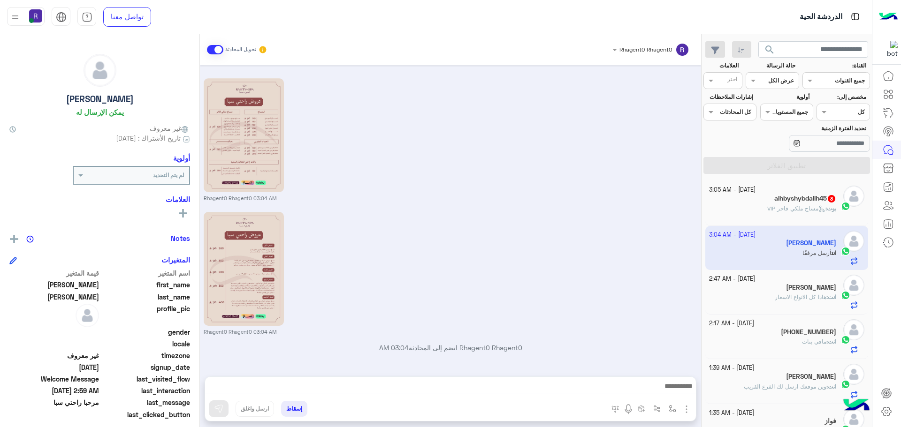
click at [802, 211] on span "مساج ملكي فاخر VIP" at bounding box center [796, 208] width 58 height 7
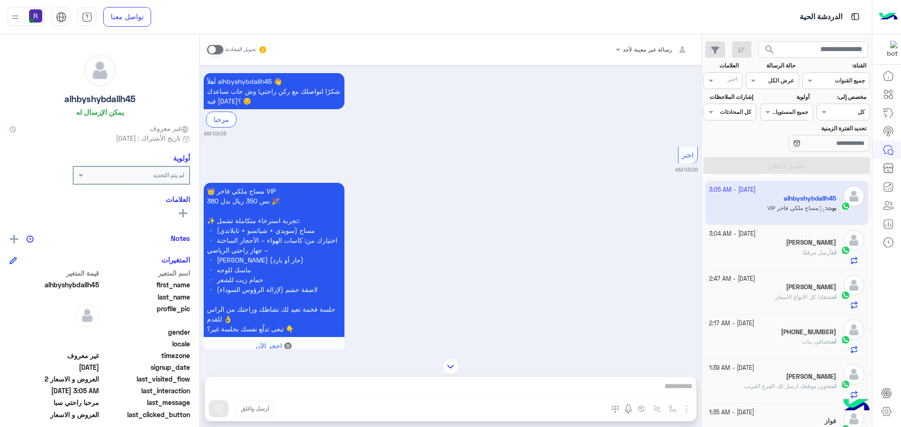
scroll to position [560, 0]
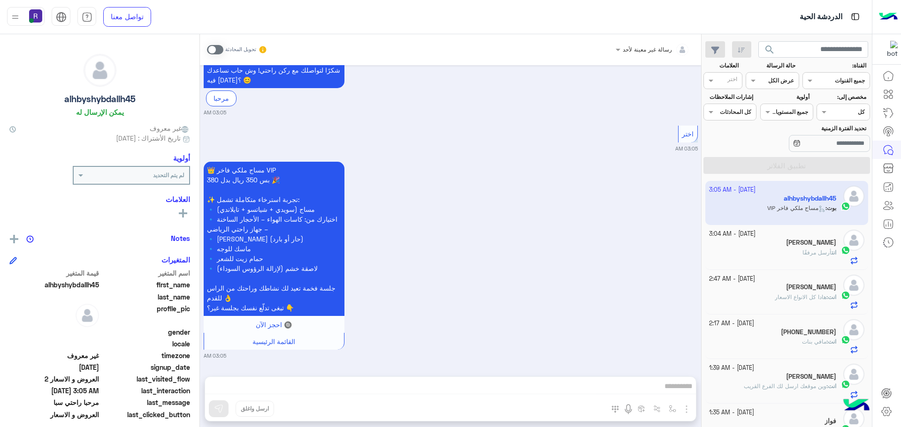
click at [216, 50] on span at bounding box center [215, 49] width 16 height 9
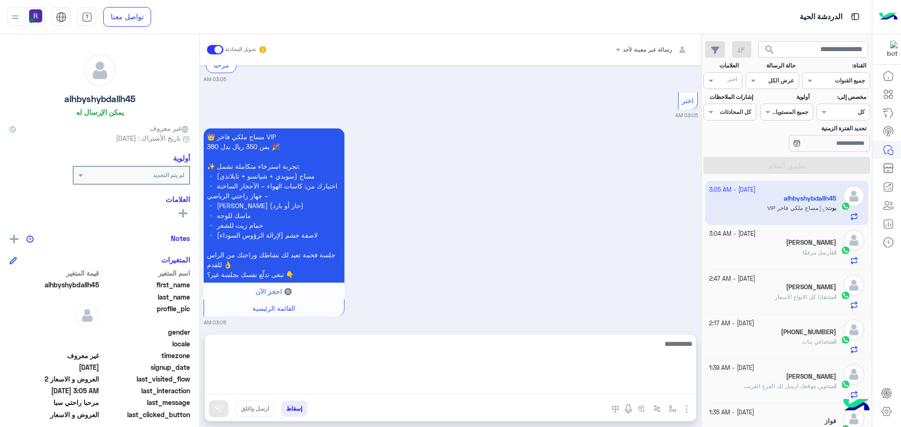
click at [417, 388] on textarea at bounding box center [450, 366] width 491 height 56
paste textarea "**********"
type textarea "**********"
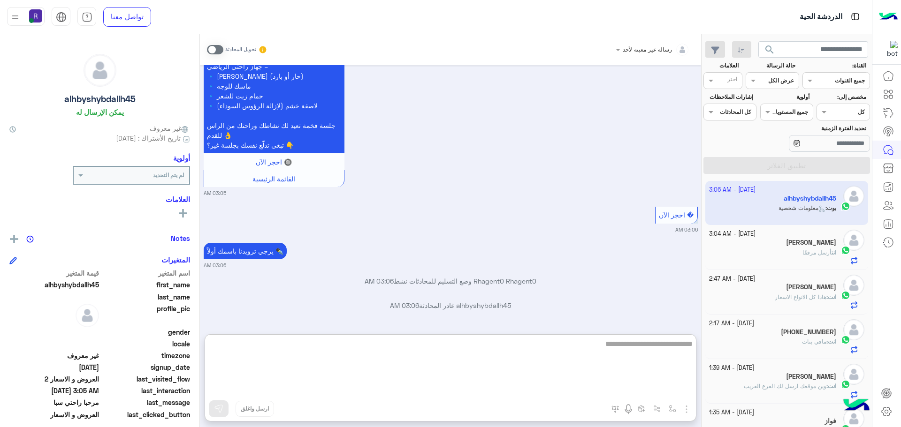
type textarea "**********"
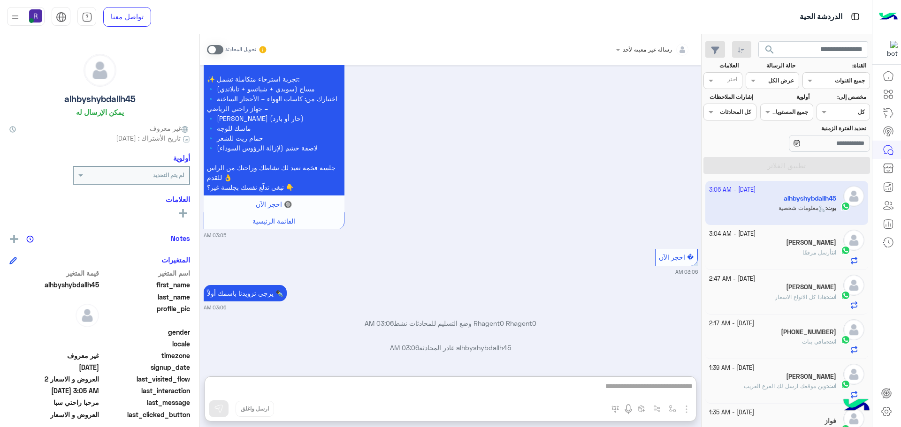
click at [215, 50] on span at bounding box center [215, 49] width 16 height 9
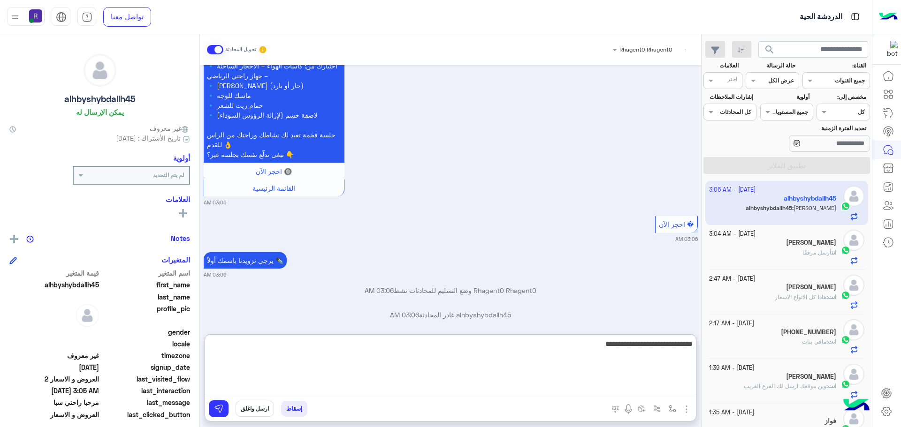
click at [650, 387] on textarea "**********" at bounding box center [450, 366] width 491 height 56
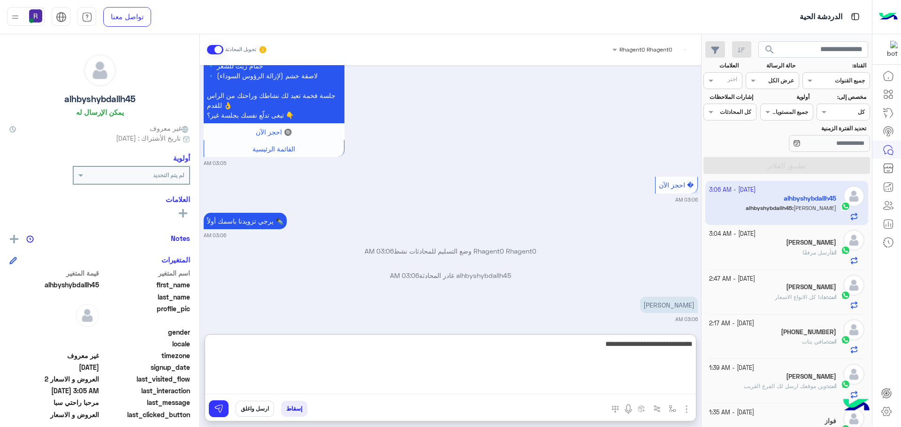
type textarea "****"
click at [650, 387] on textarea "**********" at bounding box center [450, 366] width 491 height 56
click at [651, 349] on textarea "**********" at bounding box center [450, 366] width 491 height 56
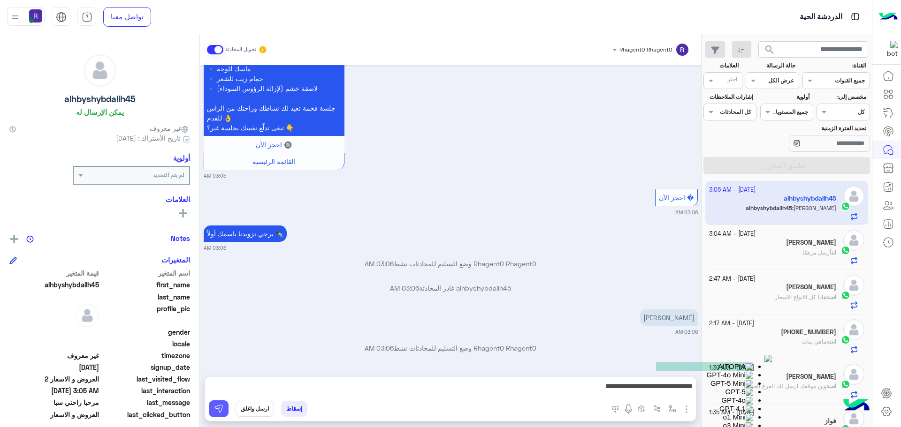
click at [226, 407] on button at bounding box center [219, 409] width 20 height 17
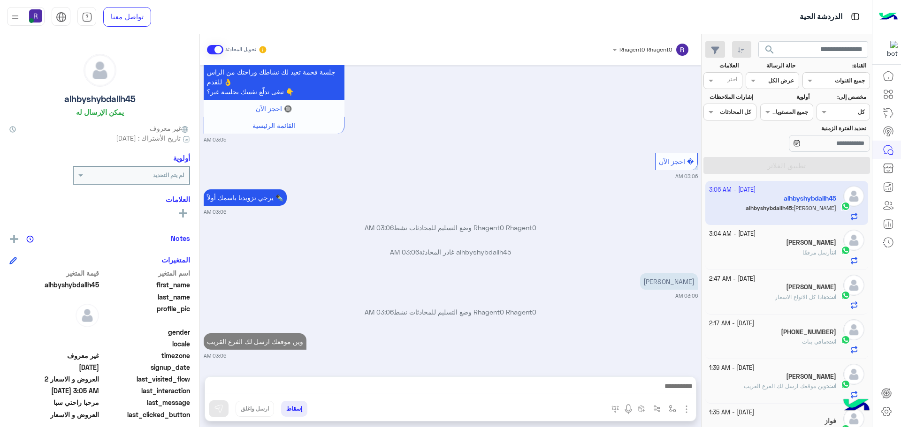
click at [688, 410] on img "button" at bounding box center [686, 409] width 11 height 11
click at [679, 389] on button "الصور" at bounding box center [672, 388] width 40 height 19
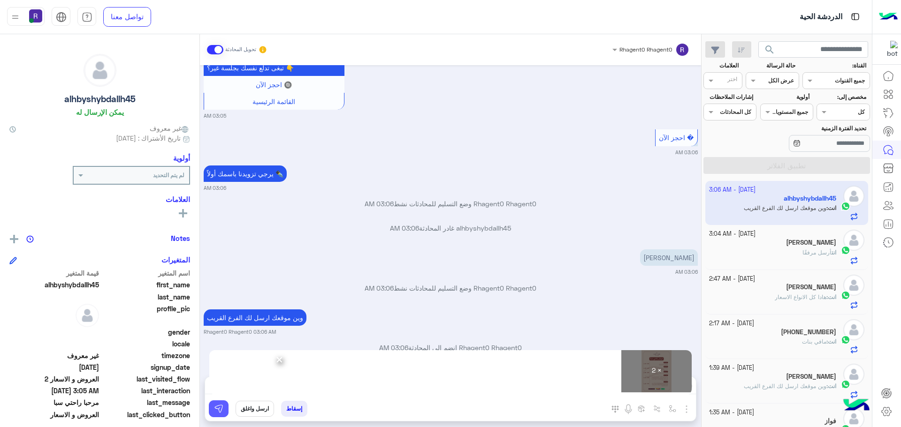
click at [225, 409] on button at bounding box center [219, 409] width 20 height 17
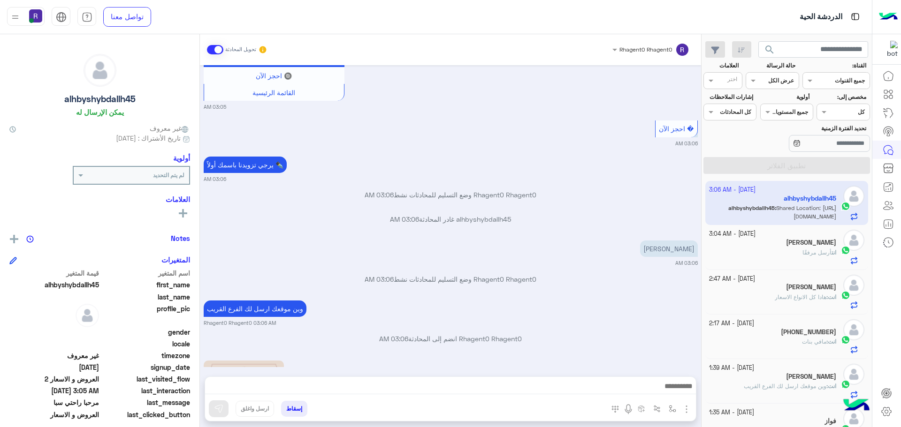
scroll to position [1122, 0]
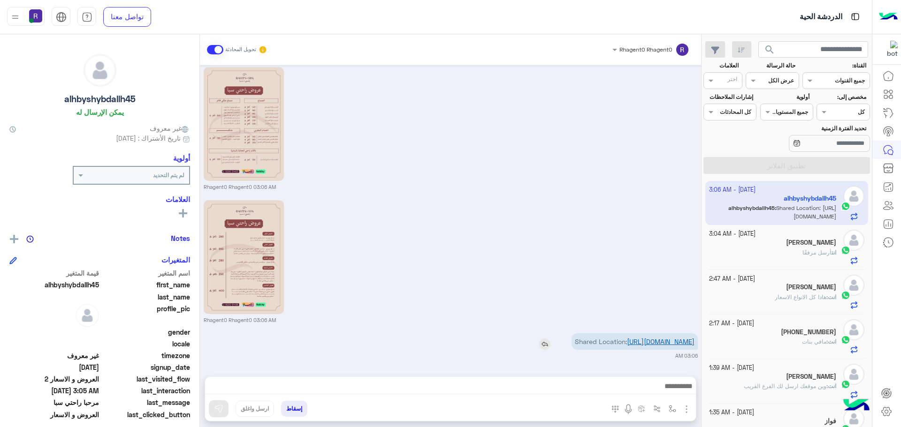
click at [664, 339] on link "https://maps.google.com/maps?q=24.8528035,46.5996047" at bounding box center [661, 342] width 68 height 8
click at [676, 406] on button "button" at bounding box center [672, 408] width 15 height 15
click at [639, 386] on input "text" at bounding box center [651, 387] width 47 height 8
type input "*****"
click at [645, 374] on div "الجنادرية" at bounding box center [644, 372] width 69 height 18
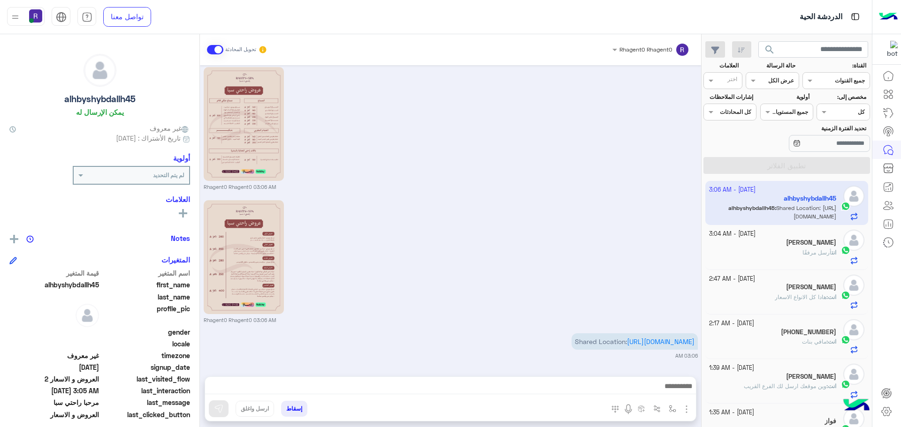
type textarea "*********"
click at [220, 408] on img at bounding box center [218, 408] width 9 height 9
click at [677, 410] on button "button" at bounding box center [672, 408] width 15 height 15
click at [655, 385] on input "text" at bounding box center [651, 387] width 47 height 8
type input "***"
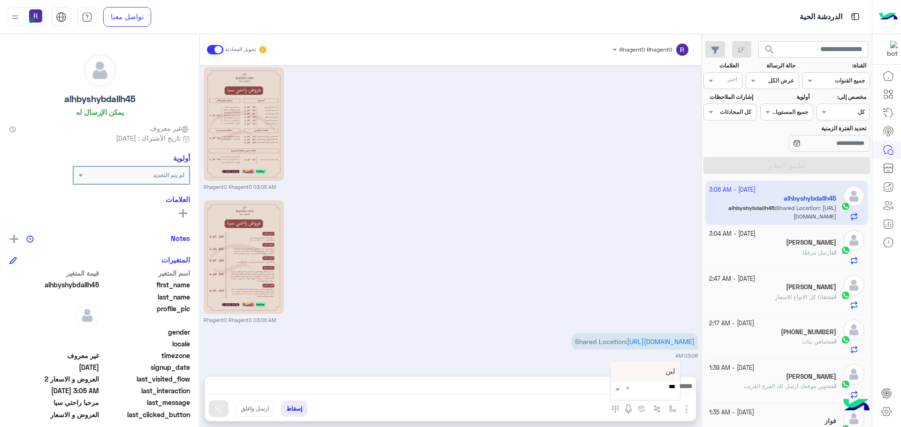
click at [655, 373] on div "لبن" at bounding box center [644, 372] width 69 height 18
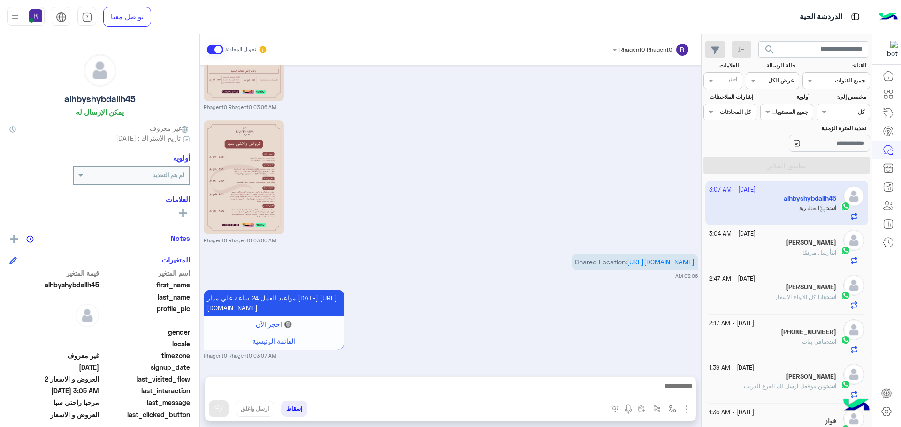
type textarea "***"
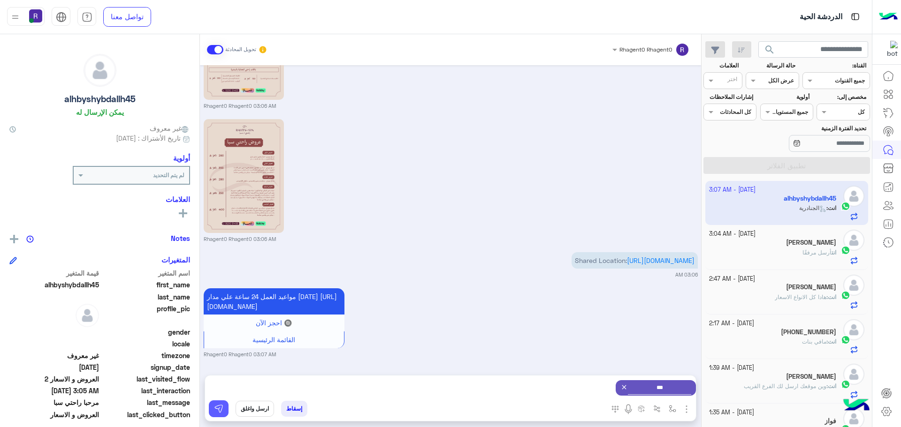
click at [223, 411] on img at bounding box center [218, 408] width 9 height 9
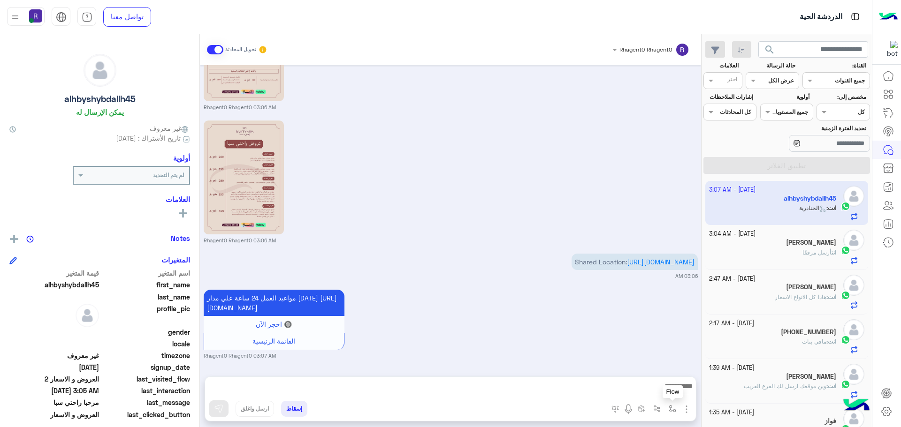
click at [675, 409] on img "button" at bounding box center [672, 409] width 8 height 8
click at [665, 396] on div "أدخل اسم مجموعة الرسائل" at bounding box center [639, 388] width 81 height 17
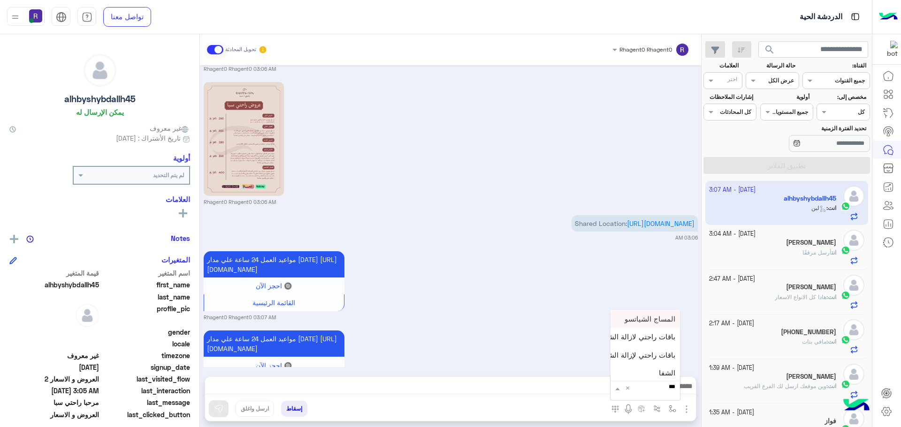
scroll to position [1301, 0]
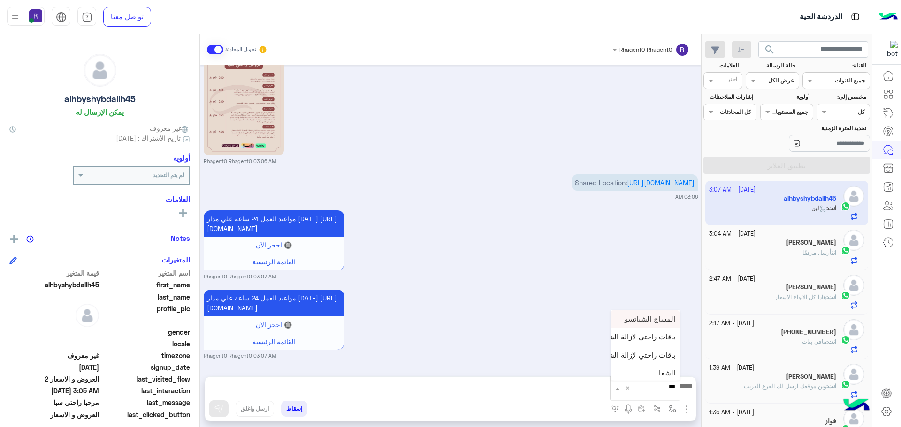
type input "****"
click at [668, 370] on span "الشفا" at bounding box center [667, 371] width 16 height 8
type textarea "*****"
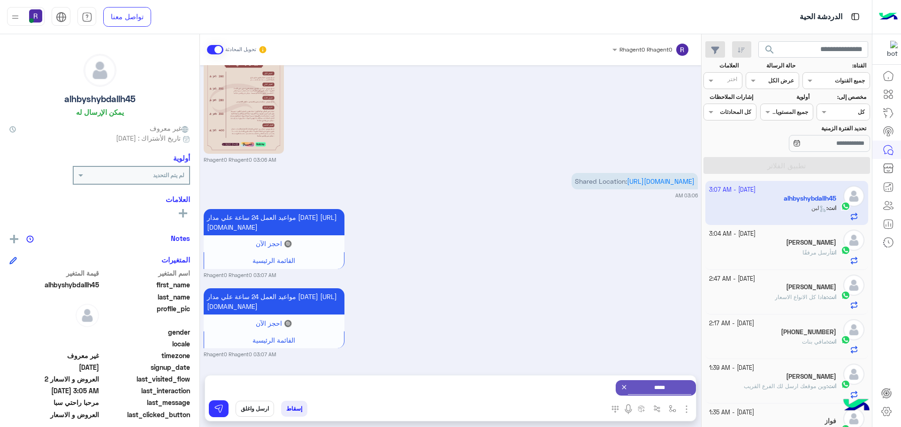
click at [206, 408] on div "إسقاط ارسل واغلق" at bounding box center [404, 411] width 399 height 21
click at [213, 408] on button at bounding box center [219, 409] width 20 height 17
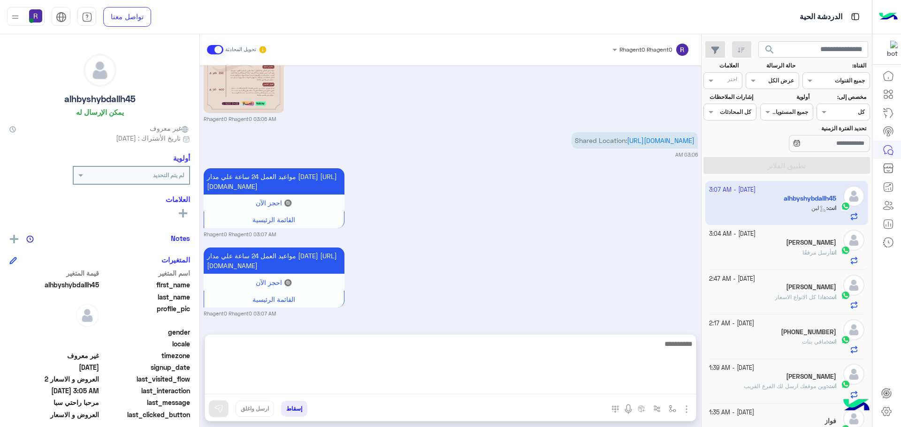
click at [492, 384] on textarea at bounding box center [450, 366] width 491 height 56
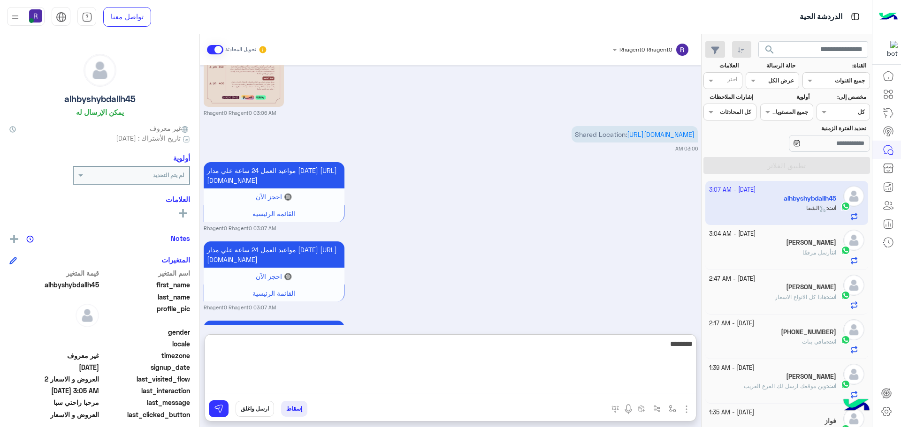
scroll to position [1432, 0]
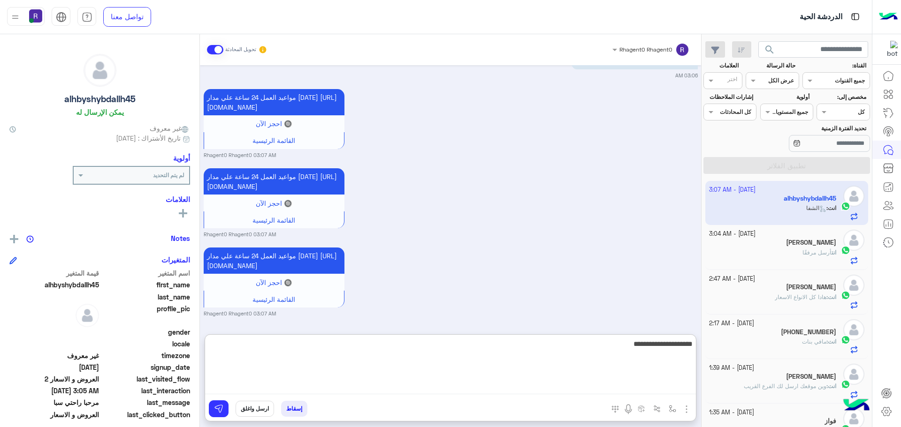
type textarea "**********"
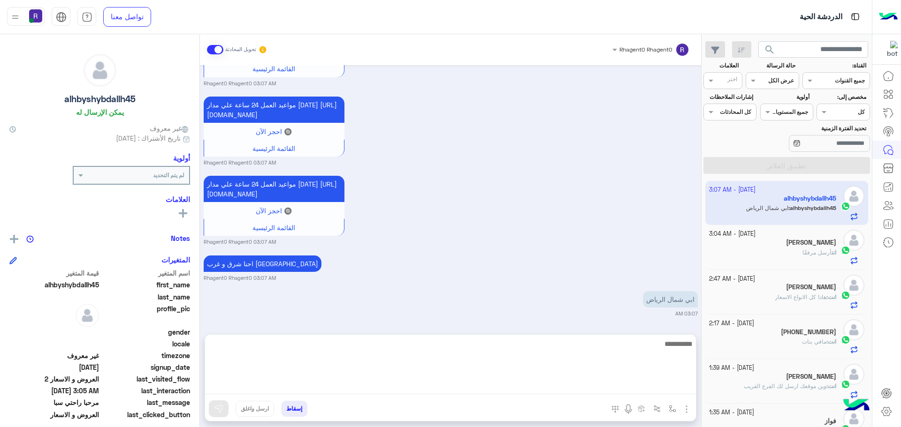
scroll to position [1504, 0]
click at [552, 347] on textarea at bounding box center [450, 366] width 491 height 56
type textarea "**********"
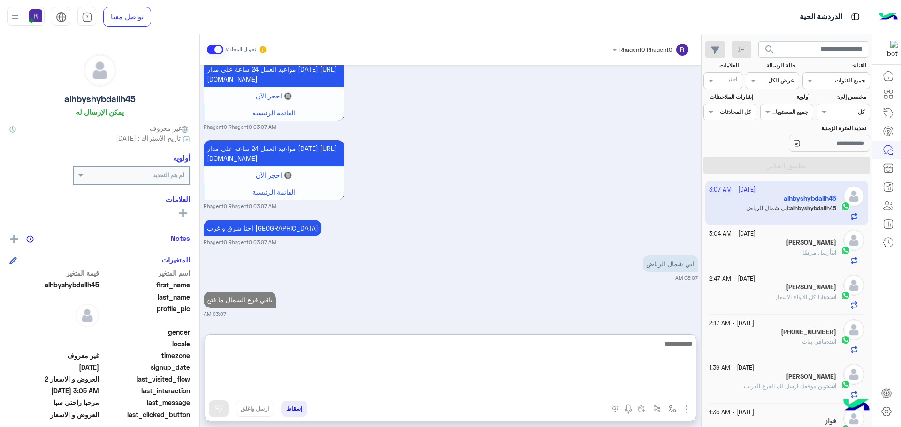
scroll to position [1539, 0]
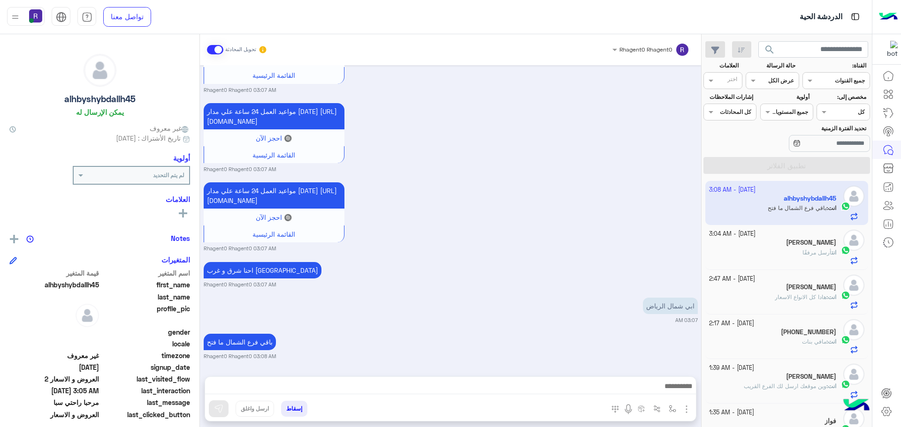
click at [566, 180] on div "مواعيد العمل 24 ساعة علي مدار اليوم https://maps.app.goo.gl/Yi9efyypPYgXPqn17 🔘…" at bounding box center [451, 216] width 494 height 72
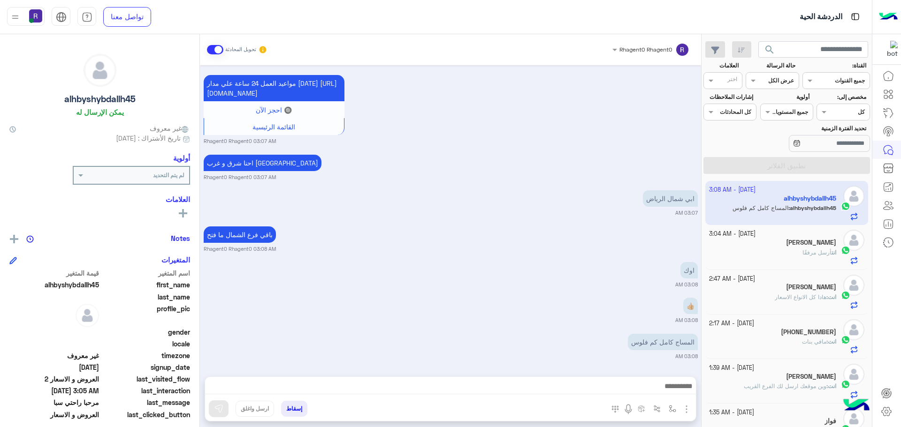
scroll to position [1605, 0]
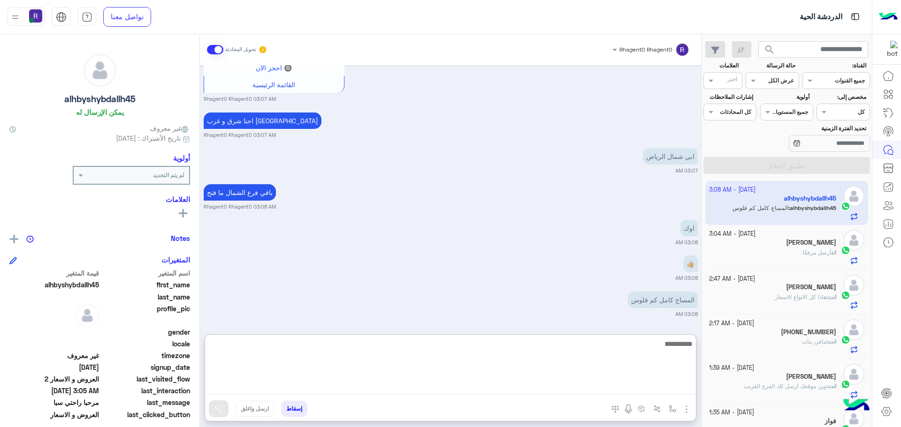
click at [667, 389] on textarea at bounding box center [450, 366] width 491 height 56
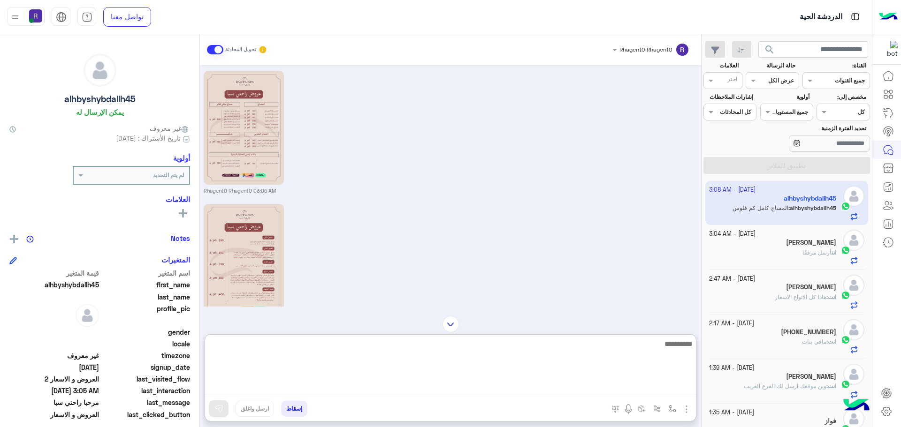
scroll to position [1089, 0]
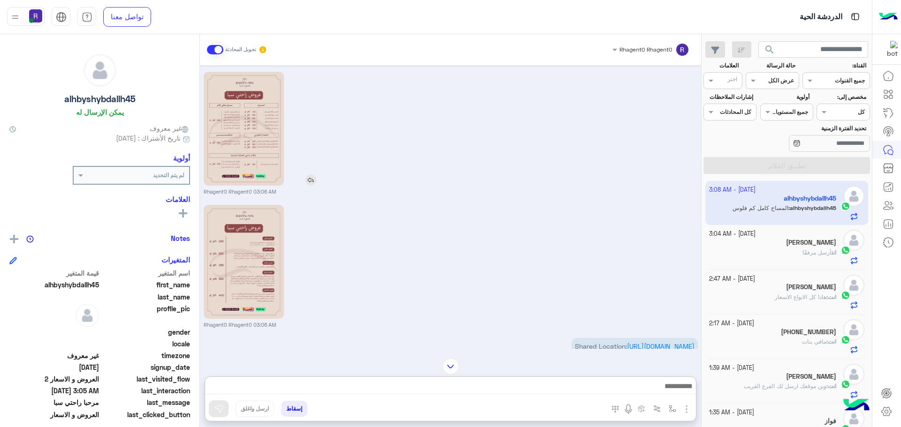
click at [316, 186] on img at bounding box center [310, 179] width 11 height 11
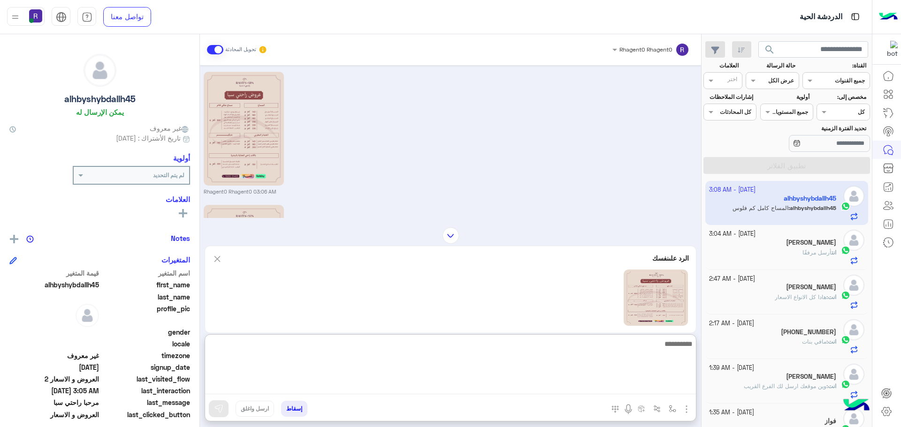
click at [387, 383] on textarea at bounding box center [450, 366] width 491 height 56
type textarea "**********"
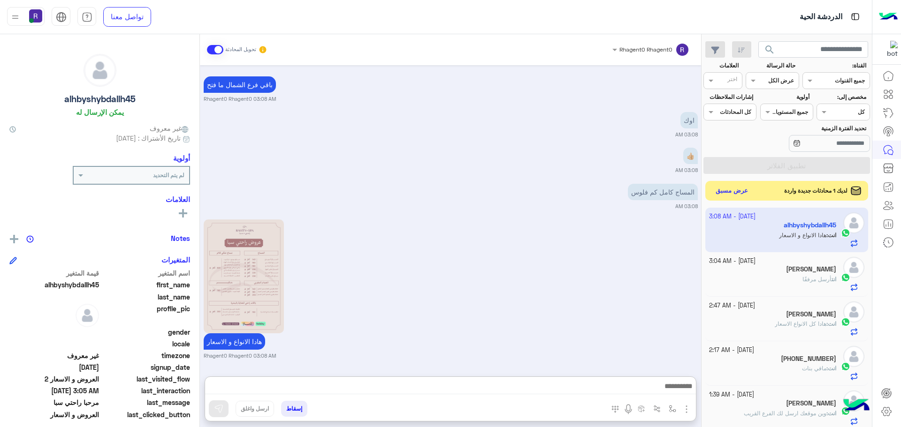
click at [740, 192] on button "عرض مسبق" at bounding box center [731, 191] width 39 height 13
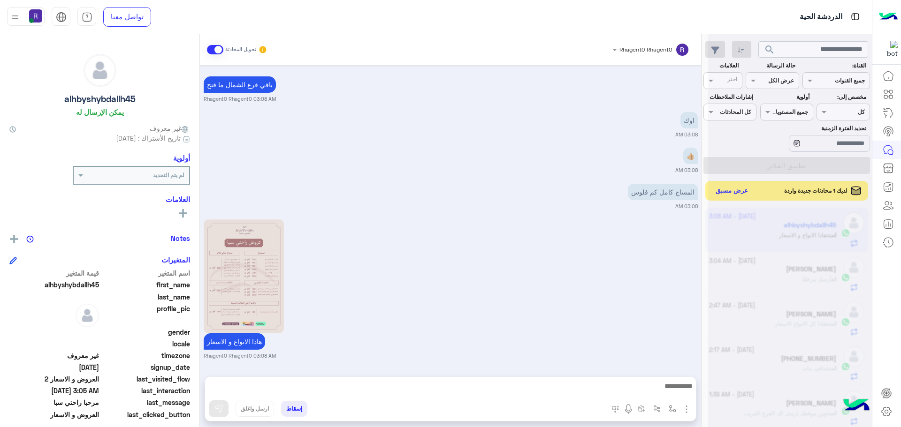
scroll to position [1755, 0]
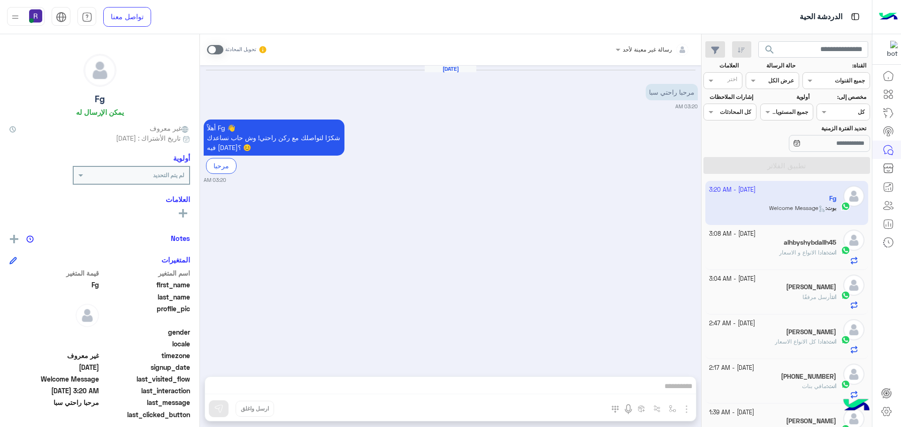
click at [213, 45] on span at bounding box center [215, 49] width 16 height 9
click at [686, 412] on img "button" at bounding box center [686, 409] width 11 height 11
click at [663, 393] on span "الصور" at bounding box center [667, 389] width 17 height 11
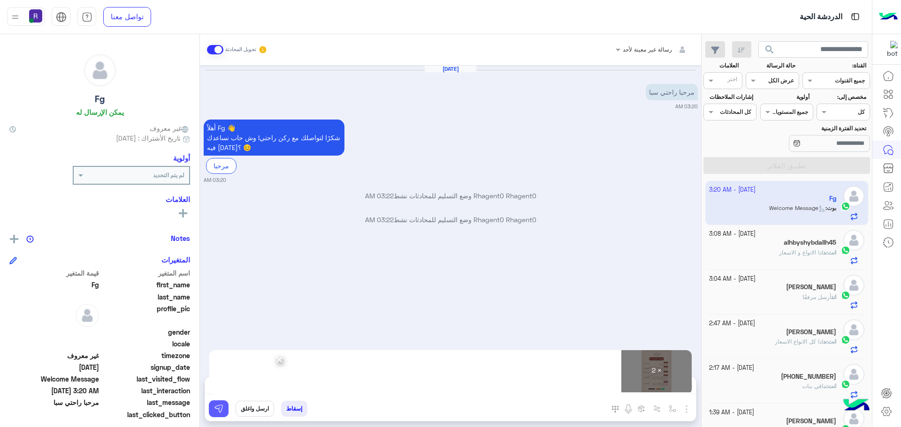
click at [220, 411] on img at bounding box center [218, 408] width 9 height 9
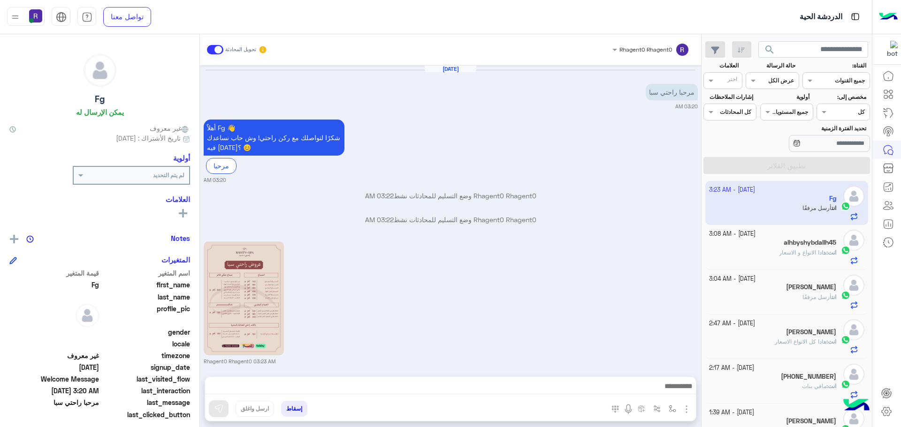
scroll to position [163, 0]
